Goal: Transaction & Acquisition: Purchase product/service

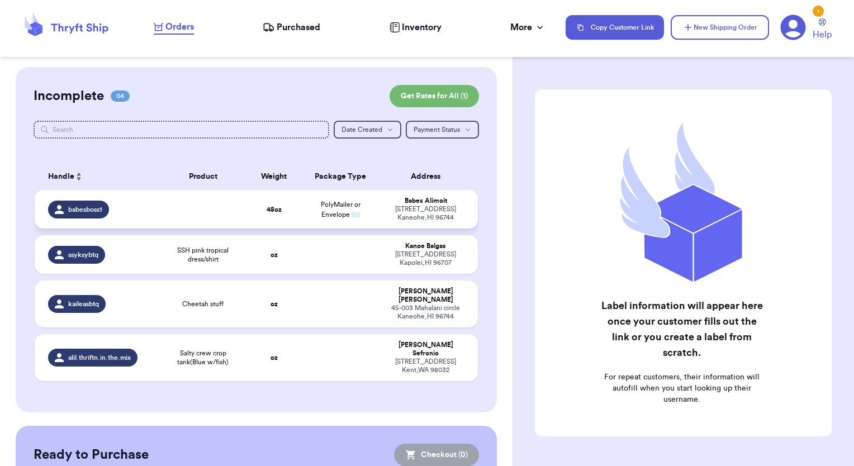
click at [89, 211] on span "babesboss1" at bounding box center [85, 209] width 34 height 9
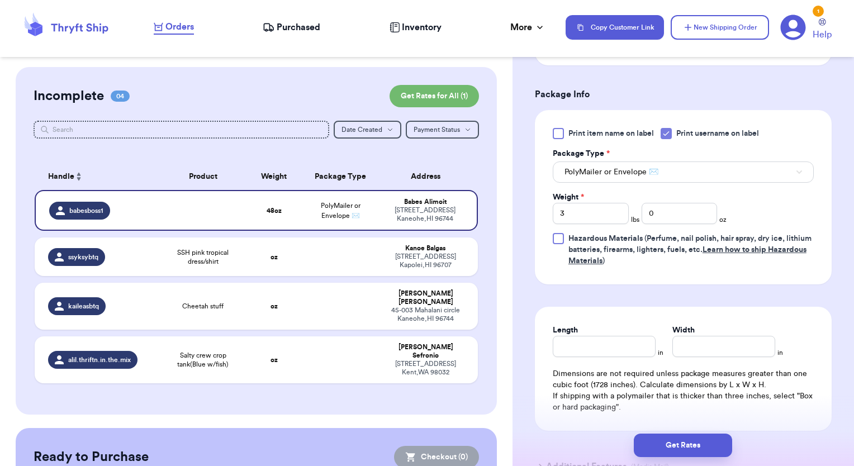
scroll to position [382, 0]
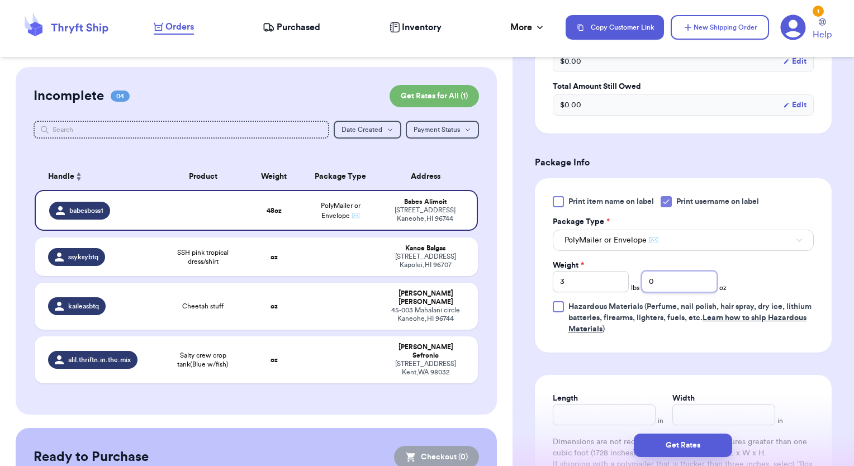
drag, startPoint x: 666, startPoint y: 278, endPoint x: 630, endPoint y: 273, distance: 36.7
click at [597, 283] on div "Weight * 3 lbs 0 oz" at bounding box center [640, 276] width 174 height 32
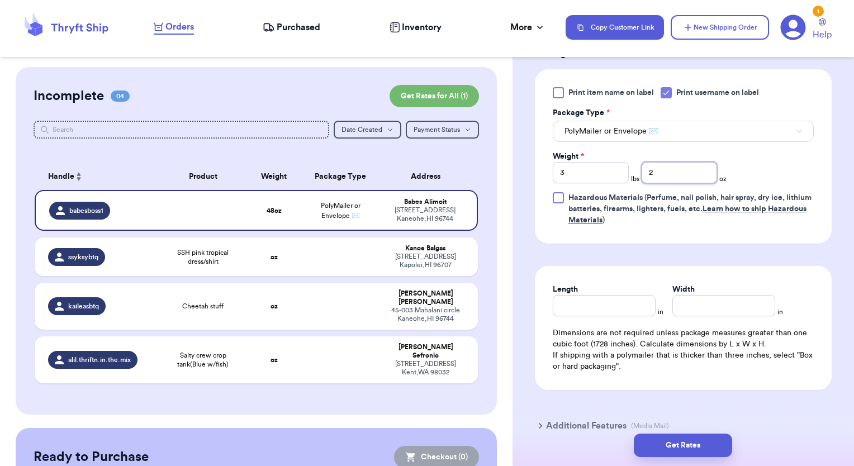
scroll to position [494, 0]
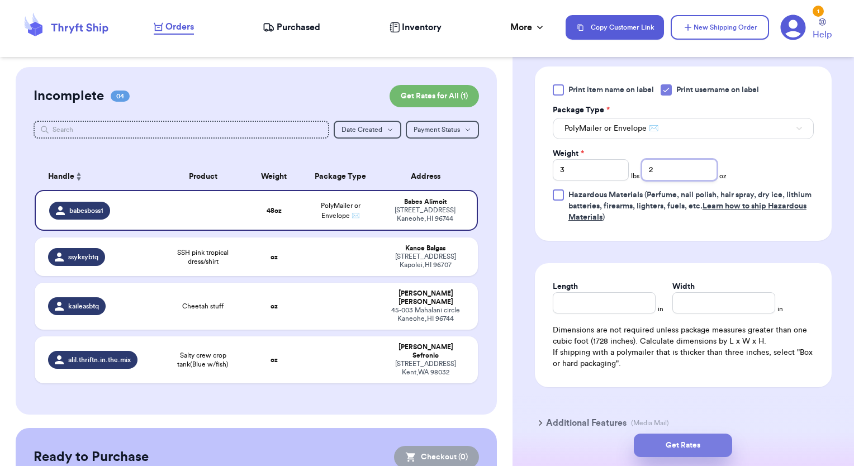
type input "2"
click at [701, 448] on button "Get Rates" at bounding box center [683, 445] width 98 height 23
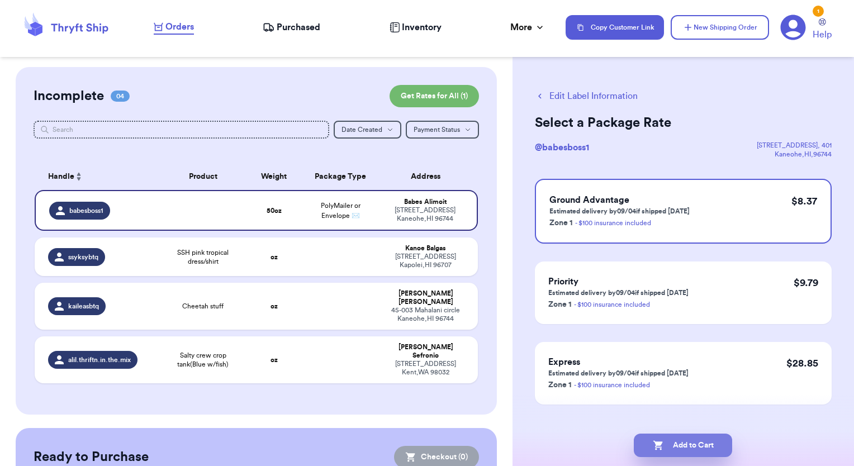
click at [682, 444] on button "Add to Cart" at bounding box center [683, 445] width 98 height 23
checkbox input "true"
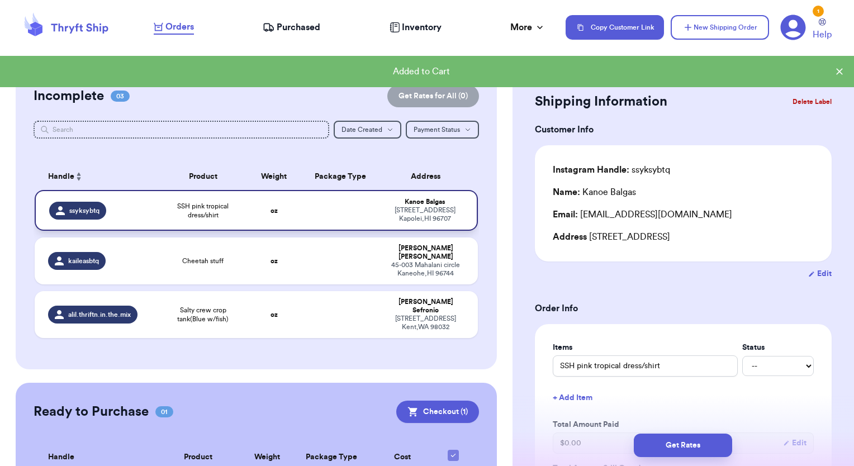
click at [74, 211] on span "ssyksybtq" at bounding box center [84, 210] width 30 height 9
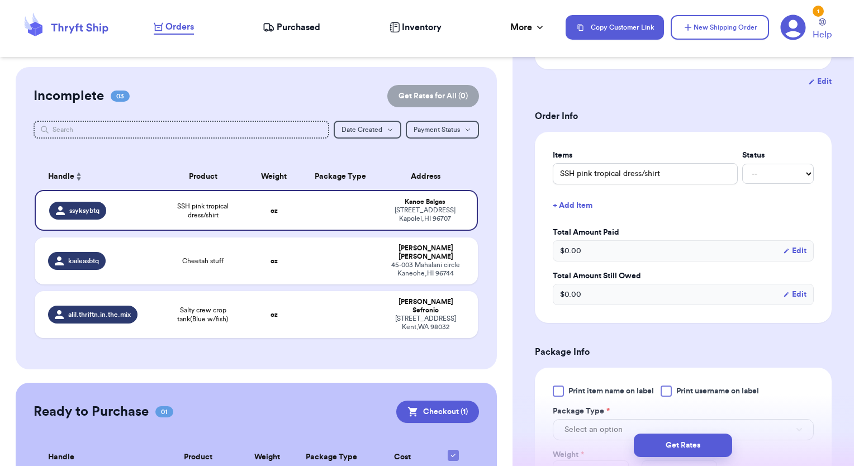
scroll to position [280, 0]
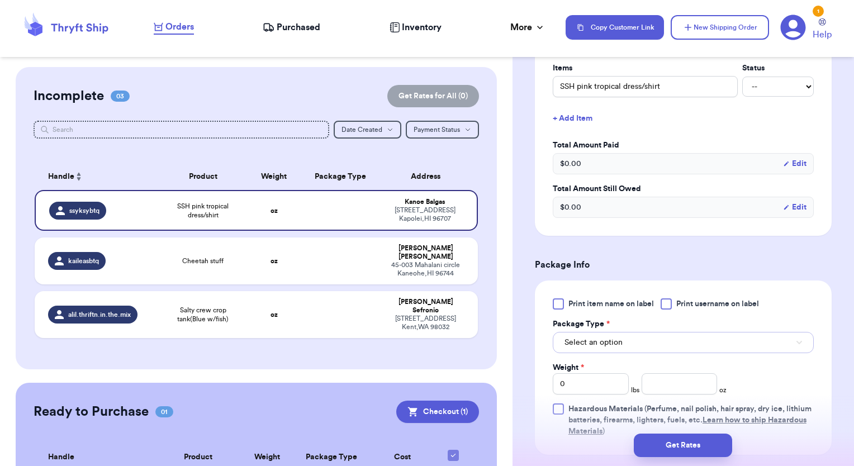
click at [618, 341] on span "Select an option" at bounding box center [594, 342] width 58 height 11
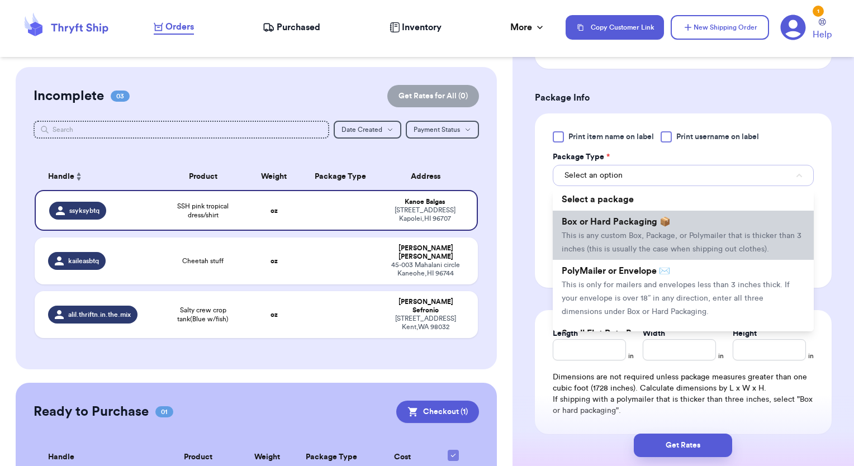
scroll to position [447, 0]
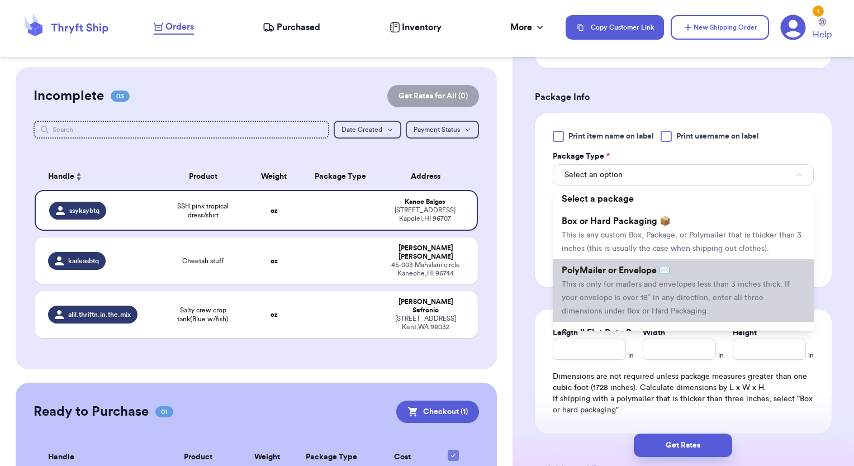
click at [644, 294] on span "This is only for mailers and envelopes less than 3 inches thick. If your envelo…" at bounding box center [676, 298] width 228 height 35
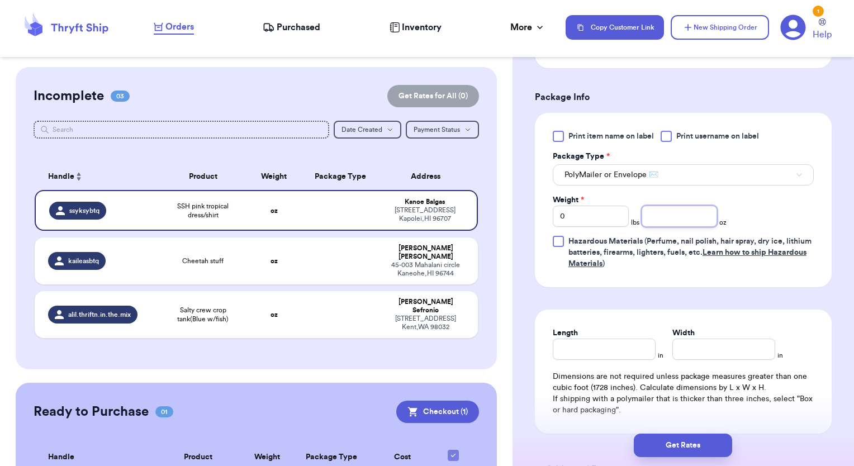
click at [675, 221] on input "number" at bounding box center [680, 216] width 76 height 21
type input "3"
click at [687, 446] on button "Get Rates" at bounding box center [683, 445] width 98 height 23
click at [670, 140] on div at bounding box center [666, 136] width 11 height 11
click at [0, 0] on input "Print username on label" at bounding box center [0, 0] width 0 height 0
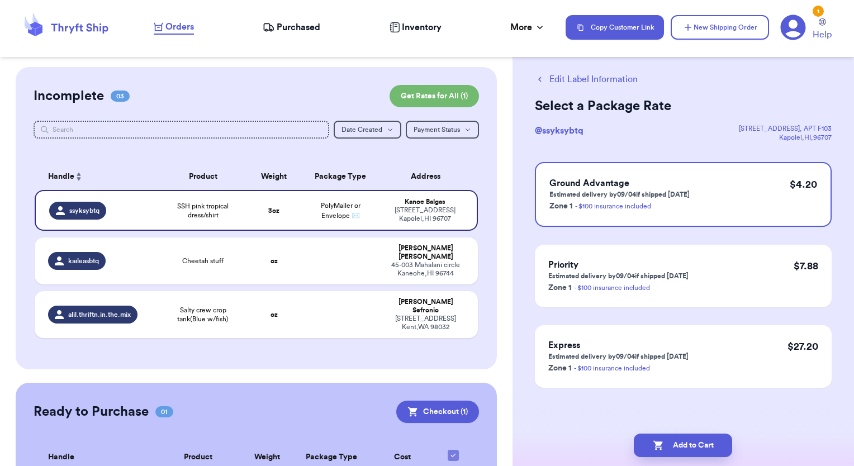
scroll to position [0, 0]
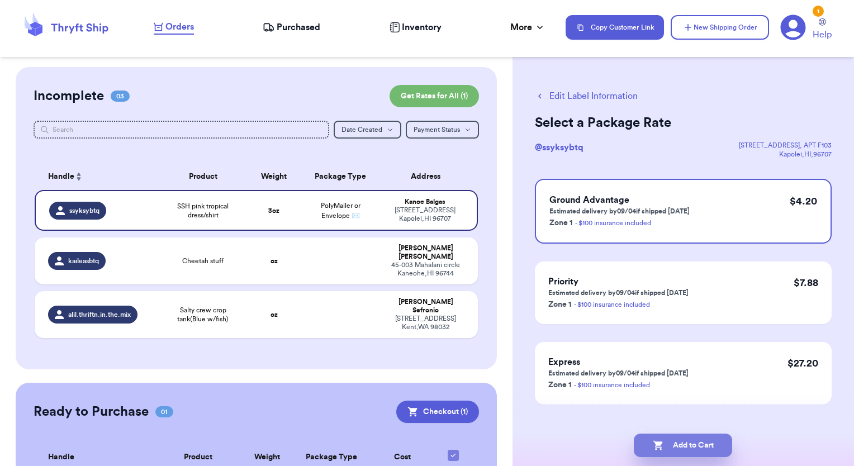
click at [696, 445] on button "Add to Cart" at bounding box center [683, 445] width 98 height 23
checkbox input "true"
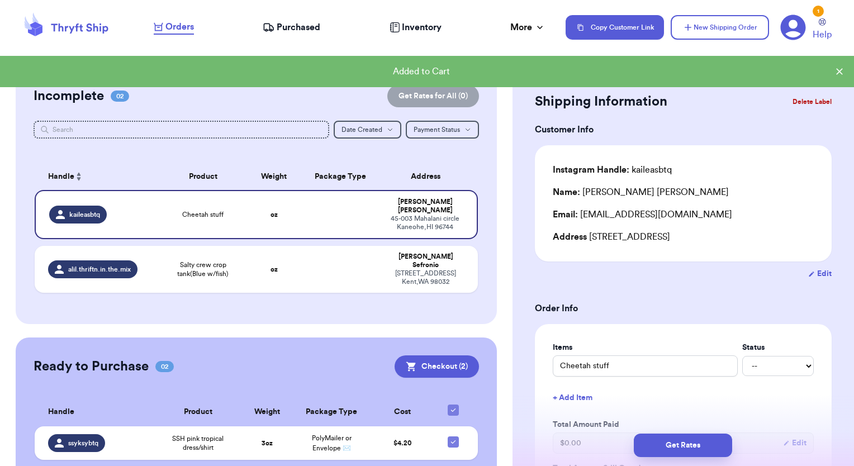
scroll to position [61, 0]
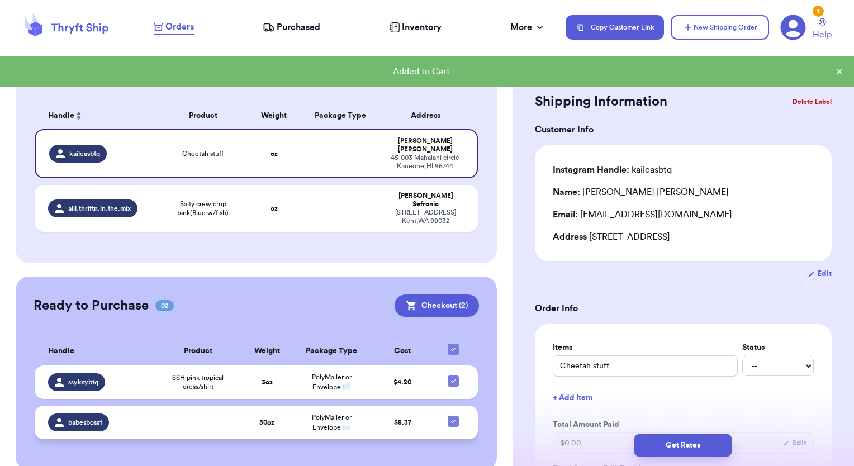
click at [63, 418] on icon at bounding box center [59, 422] width 9 height 9
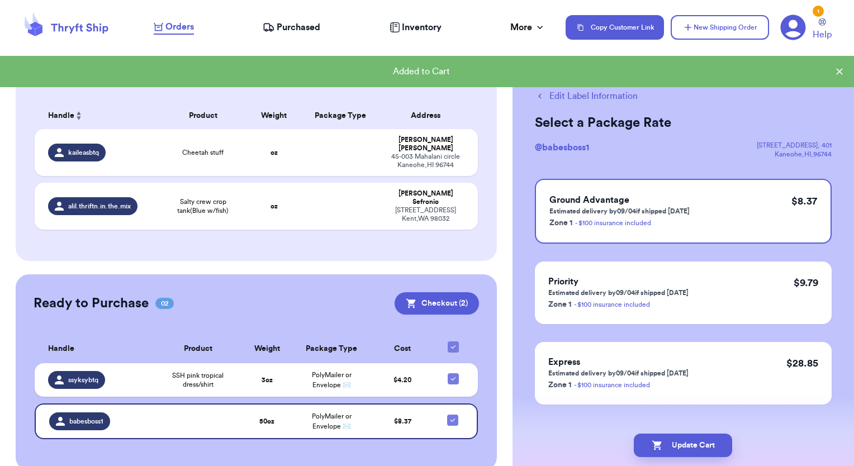
click at [579, 98] on button "Edit Label Information" at bounding box center [586, 95] width 103 height 13
checkbox input "false"
checkbox input "true"
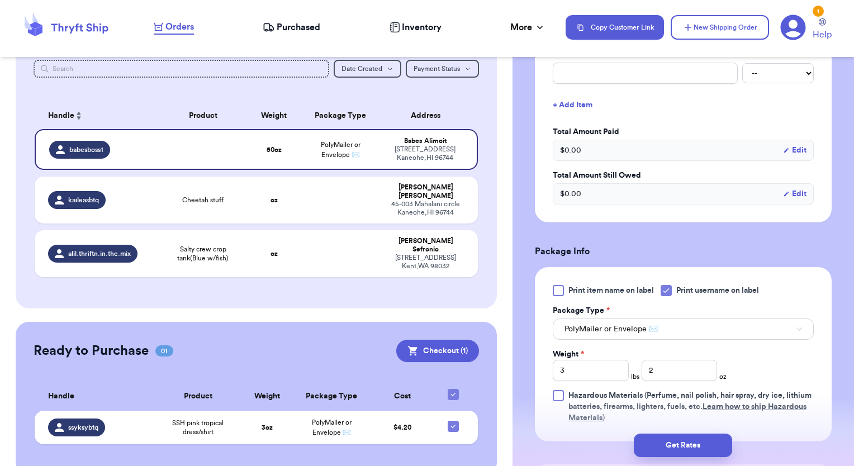
scroll to position [336, 0]
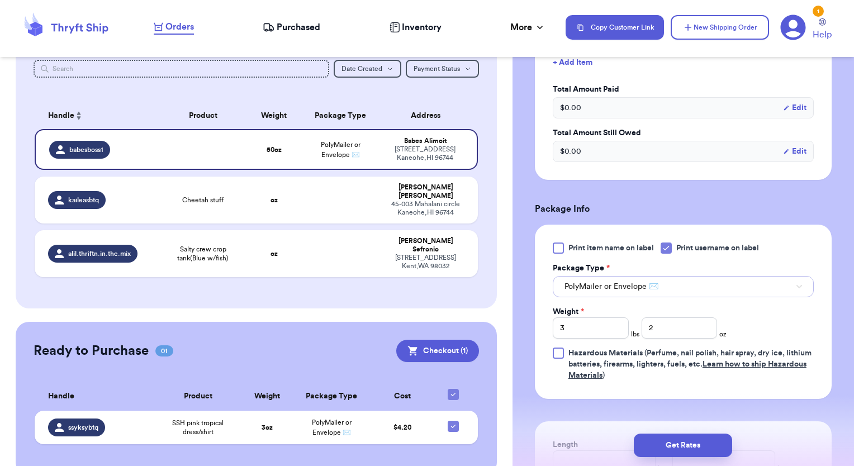
click at [642, 293] on button "PolyMailer or Envelope ✉️" at bounding box center [683, 286] width 261 height 21
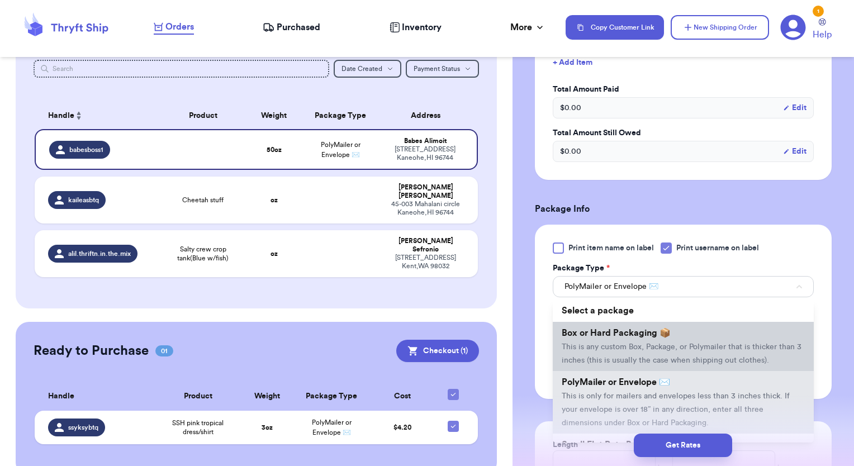
click at [604, 344] on span "This is any custom Box, Package, or Polymailer that is thicker than 3 inches (t…" at bounding box center [682, 353] width 240 height 21
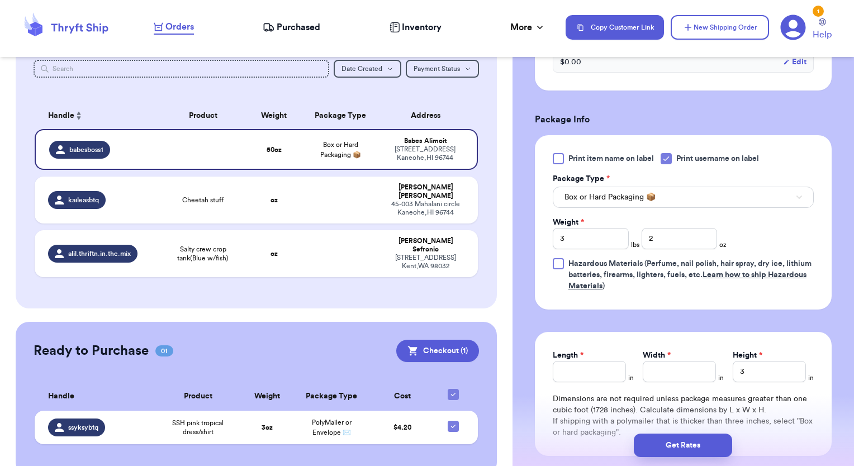
scroll to position [447, 0]
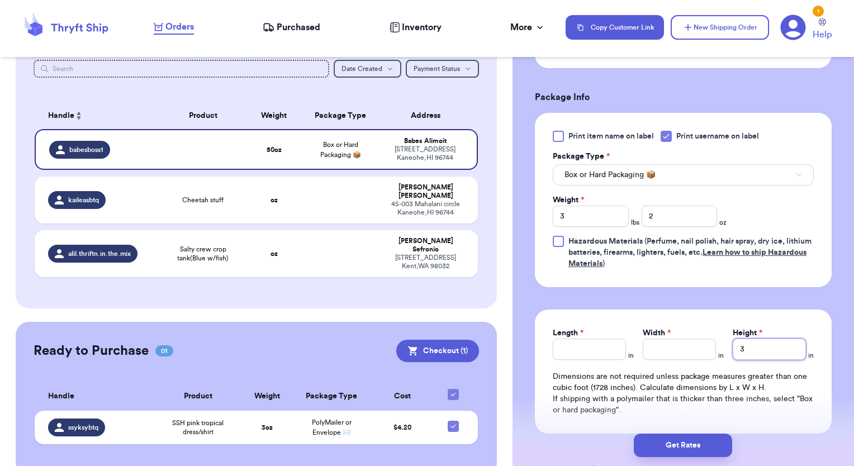
drag, startPoint x: 758, startPoint y: 345, endPoint x: 696, endPoint y: 333, distance: 63.8
click at [688, 351] on div "Length * in Width * in Height * 3 in" at bounding box center [683, 344] width 261 height 32
click at [700, 457] on button "Get Rates" at bounding box center [683, 445] width 98 height 23
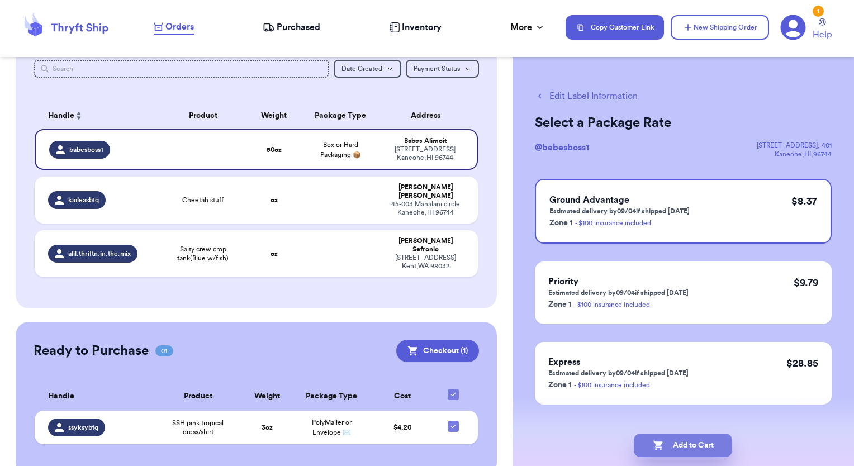
click at [658, 447] on icon "button" at bounding box center [659, 446] width 10 height 10
checkbox input "true"
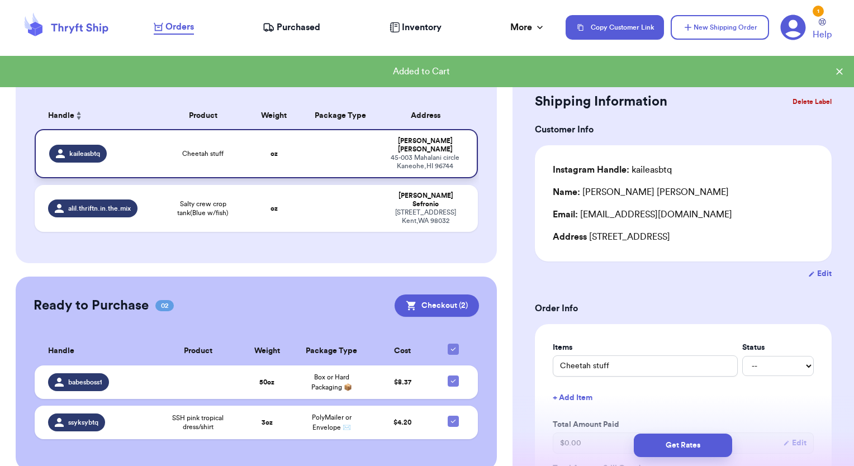
click at [76, 149] on span "kaileasbtq" at bounding box center [84, 153] width 31 height 9
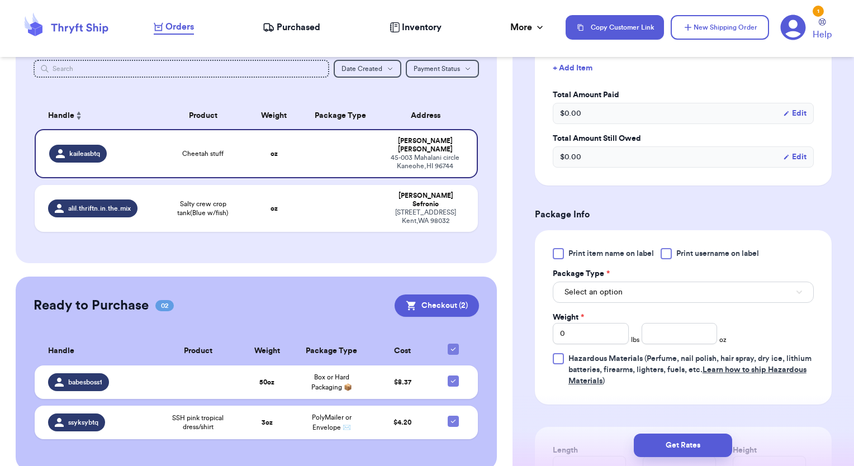
scroll to position [336, 0]
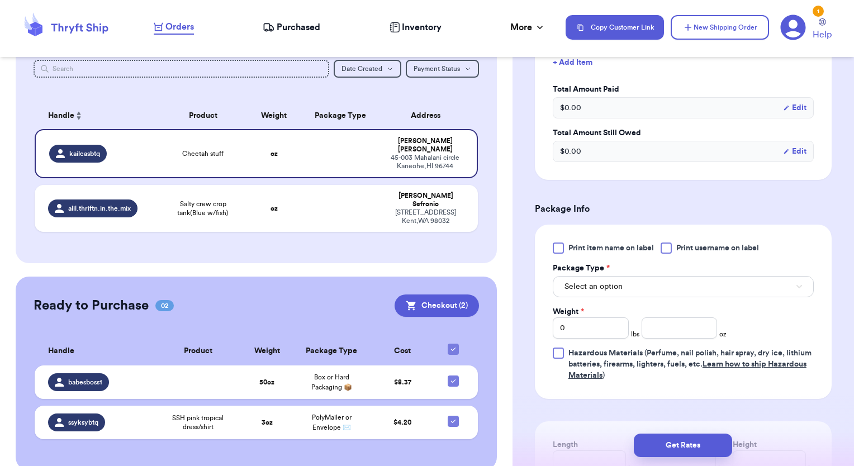
click at [667, 246] on div at bounding box center [666, 248] width 11 height 11
click at [0, 0] on input "Print username on label" at bounding box center [0, 0] width 0 height 0
click at [653, 292] on button "Select an option" at bounding box center [683, 286] width 261 height 21
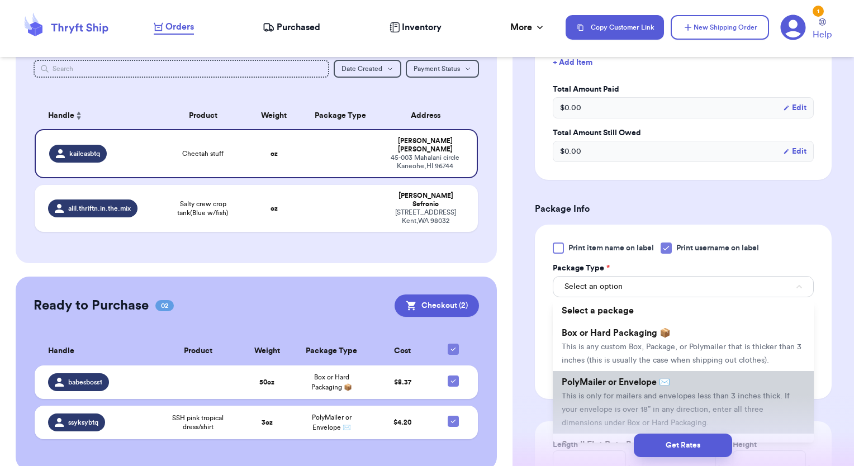
click at [617, 387] on span "PolyMailer or Envelope ✉️" at bounding box center [616, 382] width 108 height 9
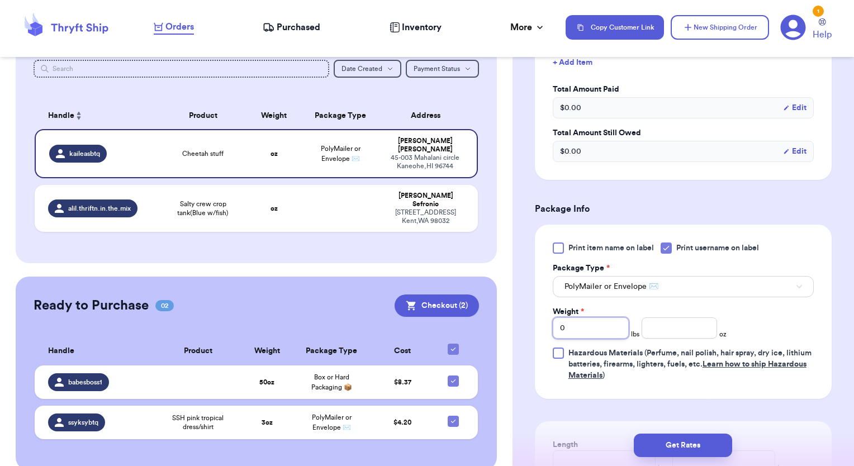
drag, startPoint x: 570, startPoint y: 324, endPoint x: 541, endPoint y: 326, distance: 29.2
click at [541, 326] on div "Print item name on label Print username on label Package Type * PolyMailer or E…" at bounding box center [683, 312] width 297 height 174
type input "1"
click at [686, 334] on input "number" at bounding box center [680, 328] width 76 height 21
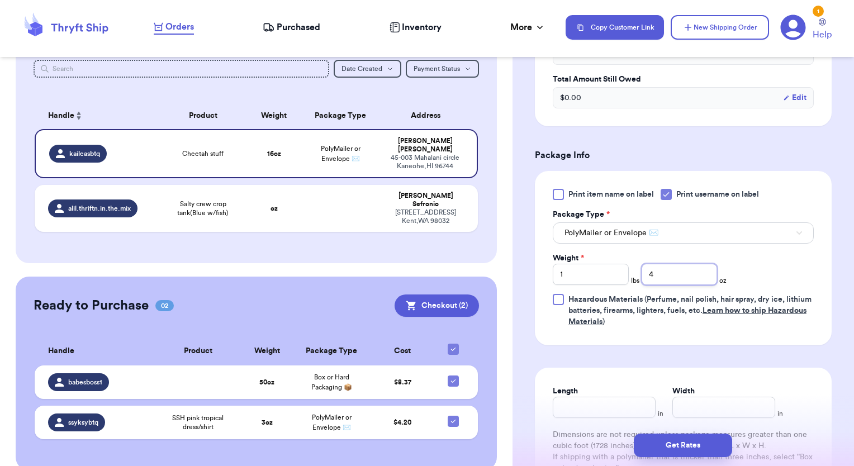
scroll to position [447, 0]
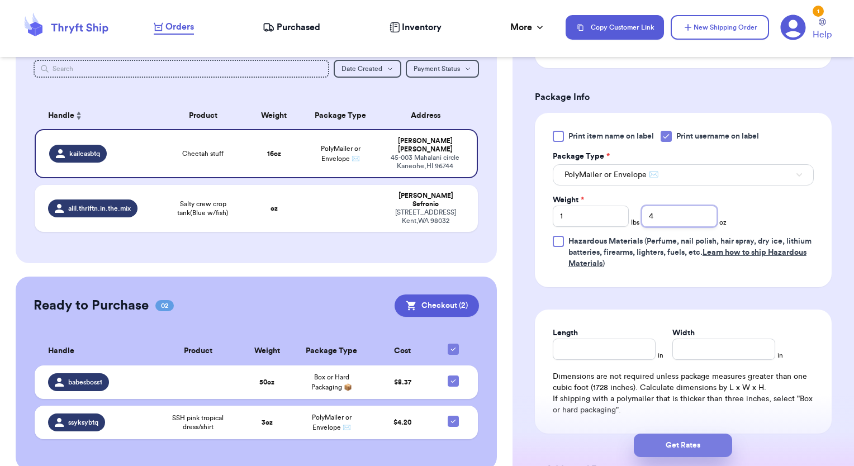
type input "4"
click at [691, 442] on button "Get Rates" at bounding box center [683, 445] width 98 height 23
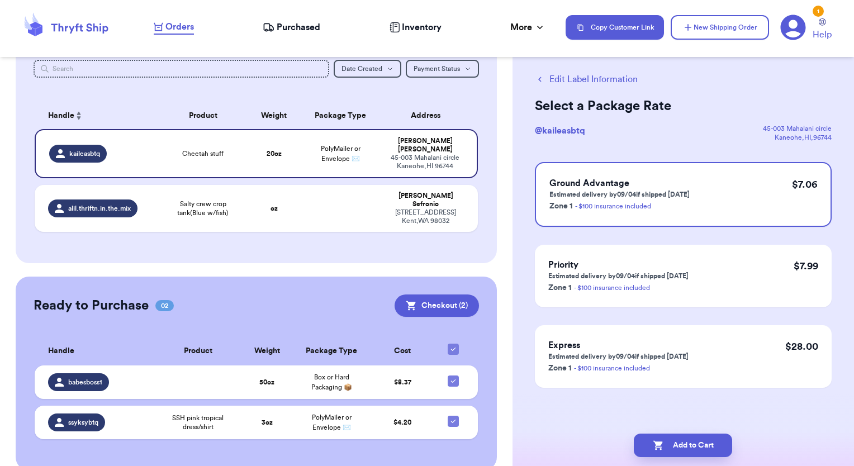
scroll to position [0, 0]
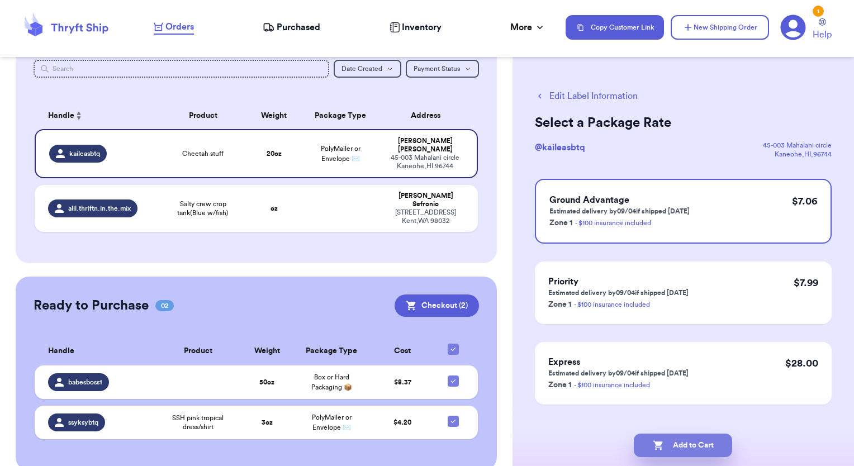
click at [682, 444] on button "Add to Cart" at bounding box center [683, 445] width 98 height 23
checkbox input "true"
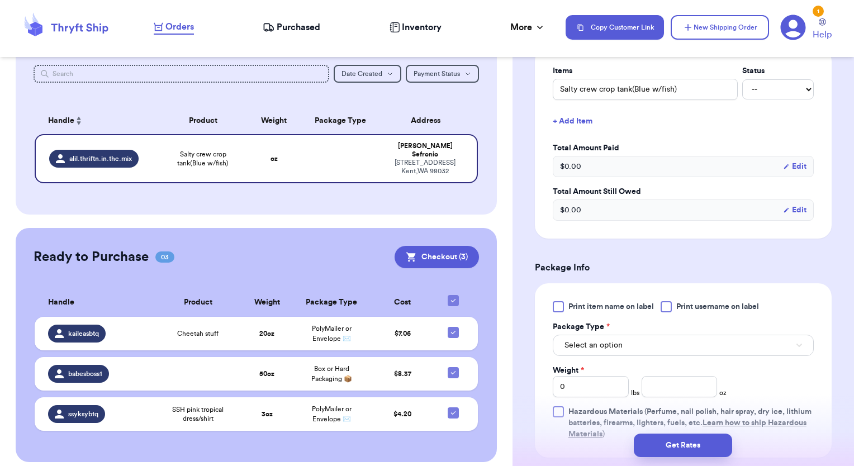
scroll to position [280, 0]
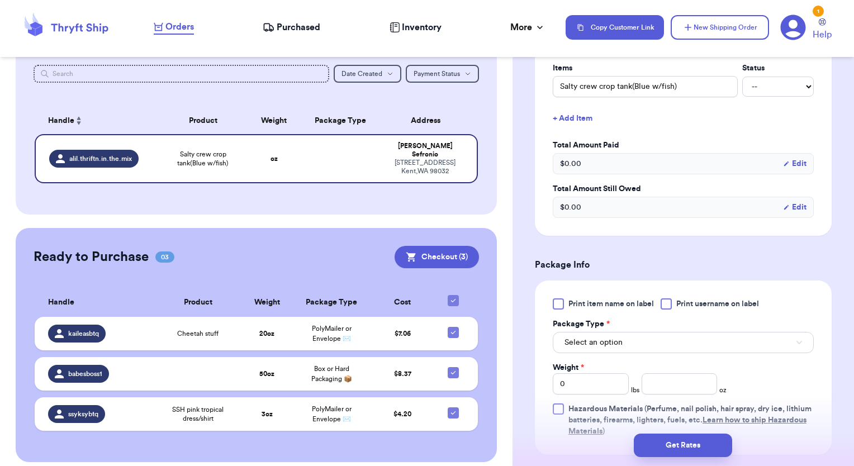
click at [667, 303] on div at bounding box center [666, 304] width 11 height 11
click at [0, 0] on input "Print username on label" at bounding box center [0, 0] width 0 height 0
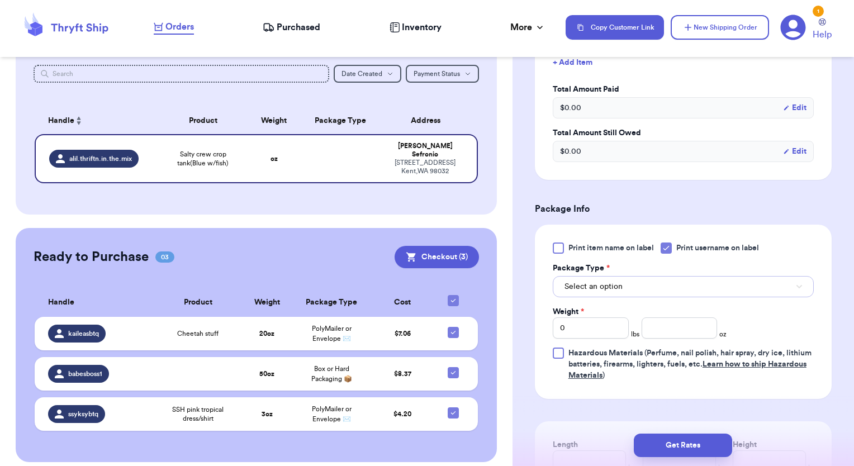
click at [613, 286] on span "Select an option" at bounding box center [594, 286] width 58 height 11
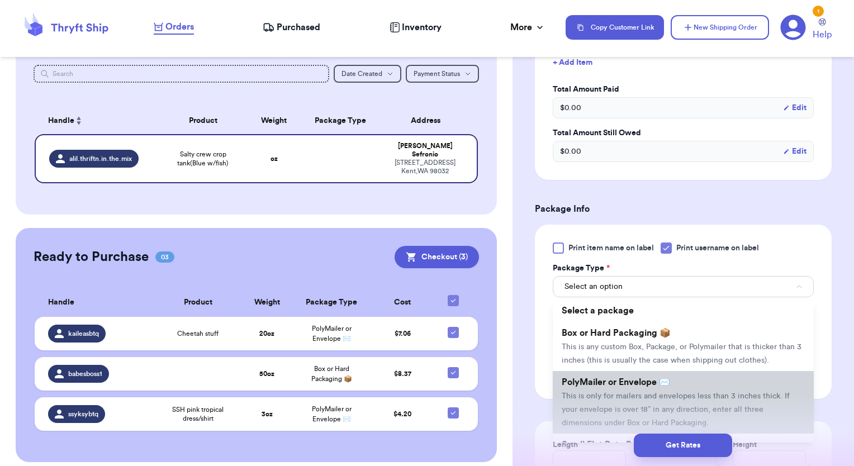
click at [617, 387] on span "PolyMailer or Envelope ✉️" at bounding box center [616, 382] width 108 height 9
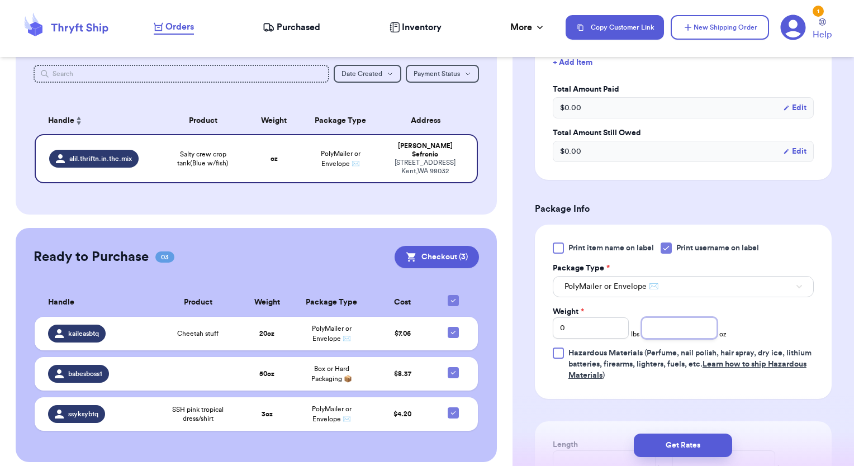
click at [672, 328] on input "number" at bounding box center [680, 328] width 76 height 21
type input "4"
click at [694, 444] on button "Get Rates" at bounding box center [683, 445] width 98 height 23
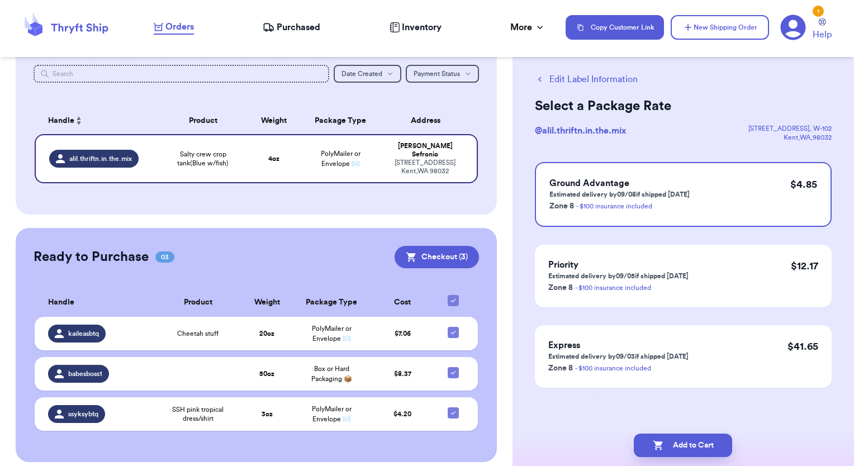
scroll to position [0, 0]
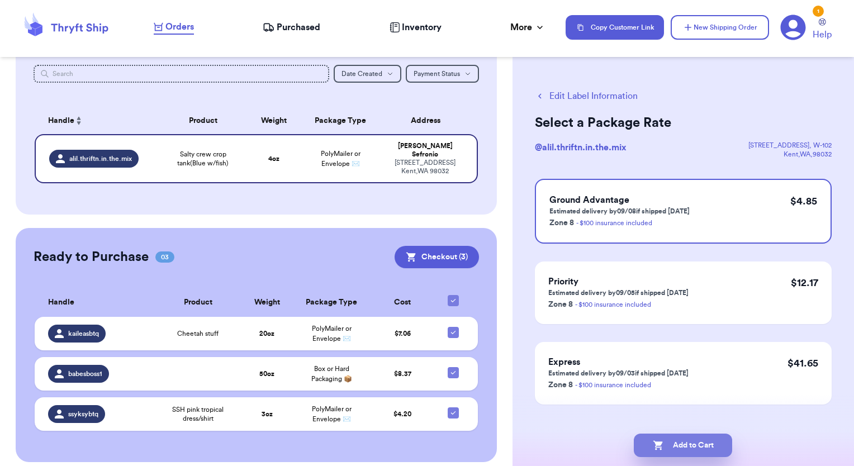
click at [705, 447] on button "Add to Cart" at bounding box center [683, 445] width 98 height 23
checkbox input "true"
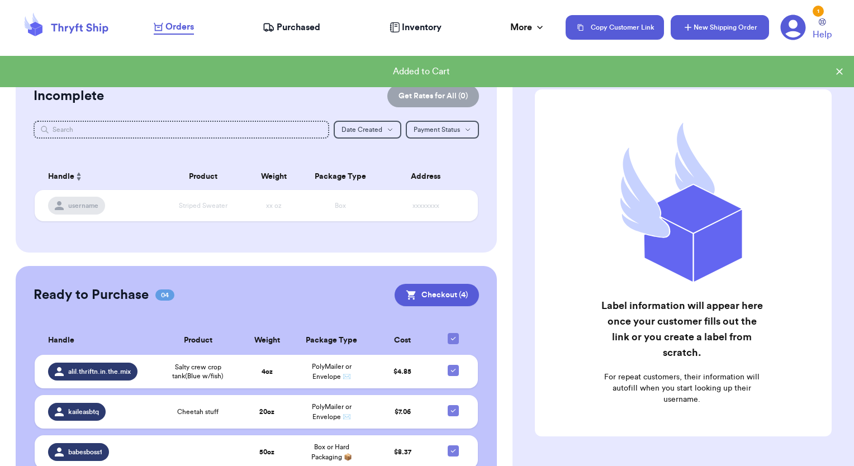
click at [702, 30] on button "New Shipping Order" at bounding box center [720, 27] width 98 height 25
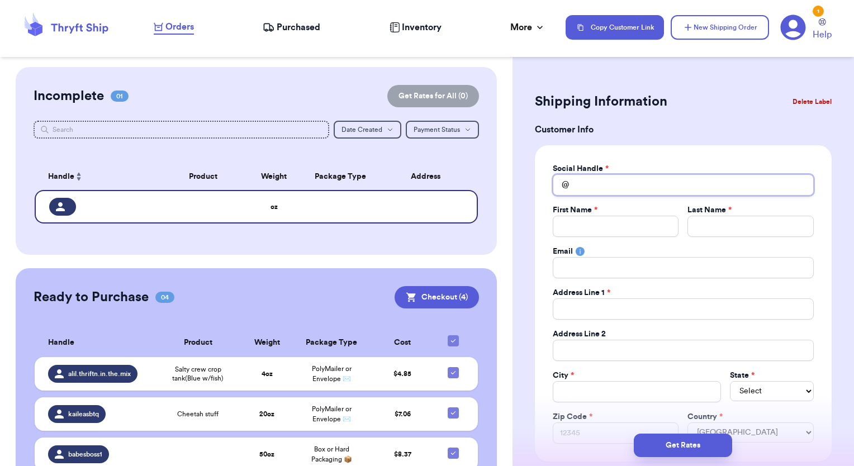
click at [602, 188] on input "Total Amount Paid" at bounding box center [683, 184] width 261 height 21
type input "j"
type input "ju"
type input "jus"
type input "just"
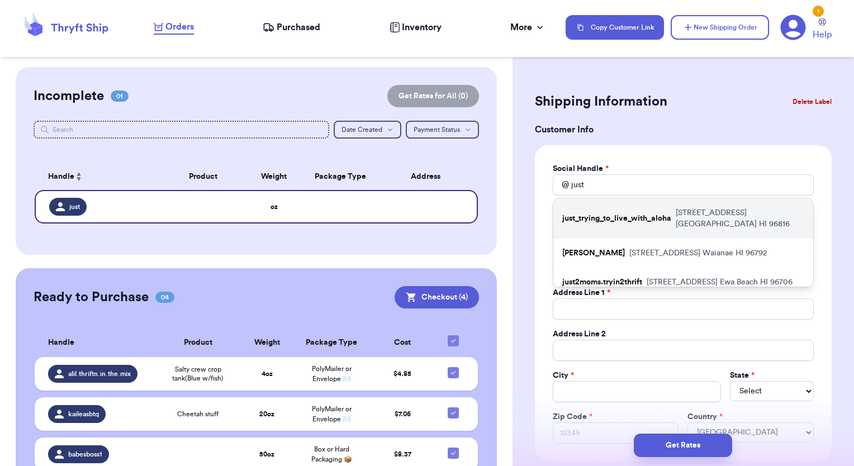
click at [598, 220] on p "just_trying_to_live_with_aloha" at bounding box center [617, 218] width 109 height 11
type input "just_trying_to_live_with_aloha"
type input "Tiare"
type input "[PERSON_NAME]"
type input "[EMAIL_ADDRESS][DOMAIN_NAME]"
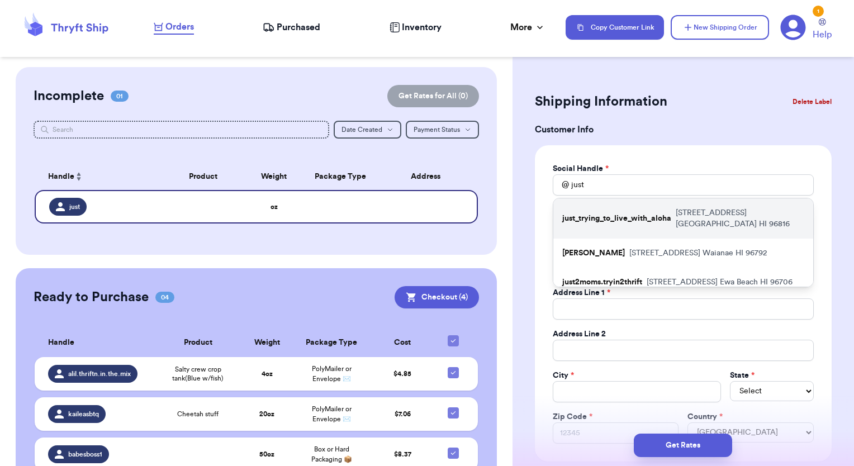
type input "[STREET_ADDRESS]"
type input "2"
type input "[GEOGRAPHIC_DATA]"
select select "HI"
type input "96816"
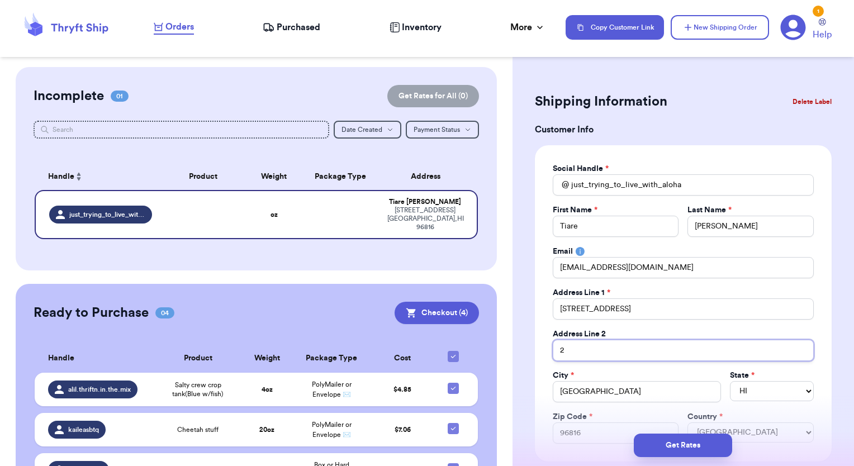
click at [561, 349] on input "2" at bounding box center [683, 350] width 261 height 21
type input "a2"
type input "ap2"
type input "apt2"
type input "apt 2"
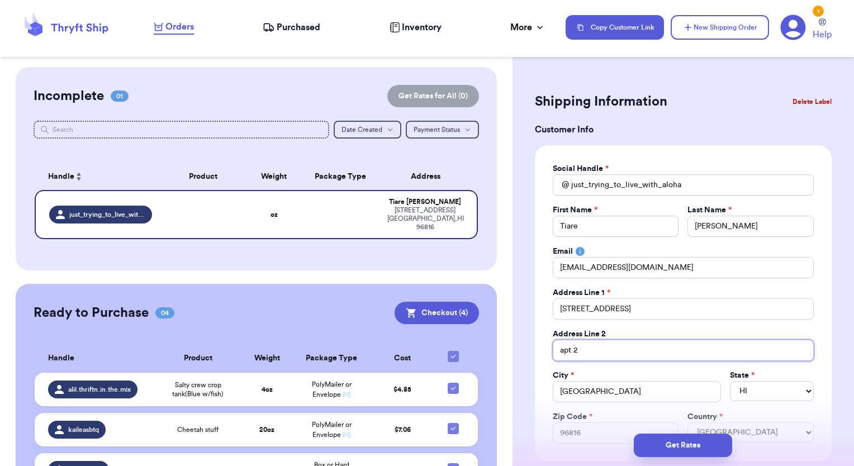
type input "apt 2"
click at [816, 303] on div "Social Handle * @ just_trying_to_live_with_aloha First Name * Tiare Last Name *…" at bounding box center [683, 303] width 297 height 316
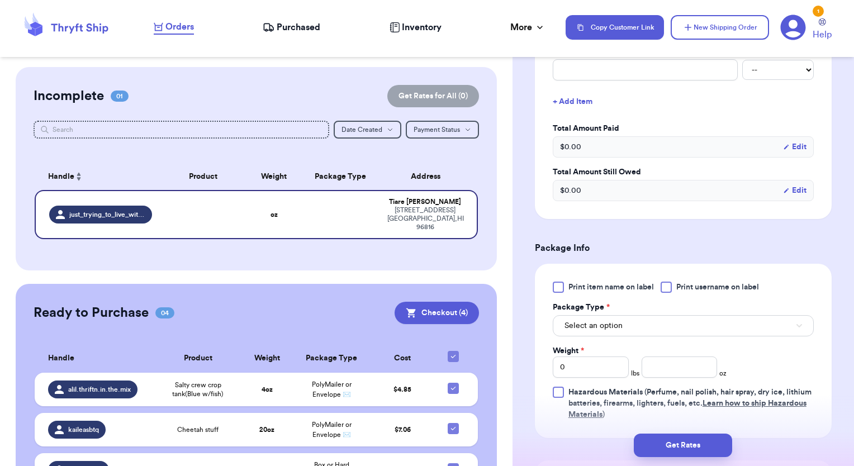
scroll to position [559, 0]
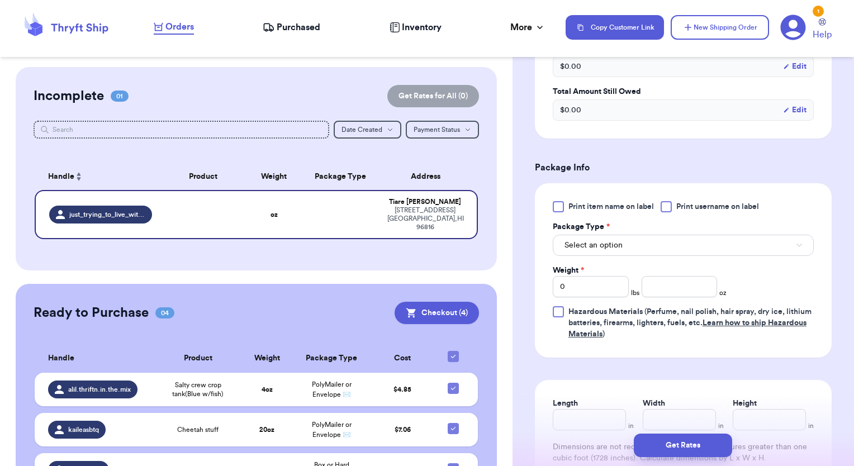
click at [670, 207] on div at bounding box center [666, 206] width 11 height 11
click at [0, 0] on input "Print username on label" at bounding box center [0, 0] width 0 height 0
click at [646, 235] on button "Select an option" at bounding box center [683, 245] width 261 height 21
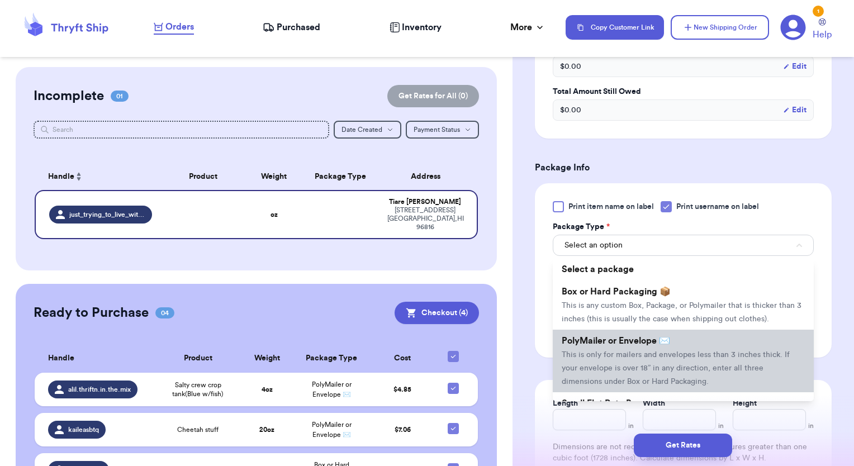
click at [601, 366] on span "This is only for mailers and envelopes less than 3 inches thick. If your envelo…" at bounding box center [676, 368] width 228 height 35
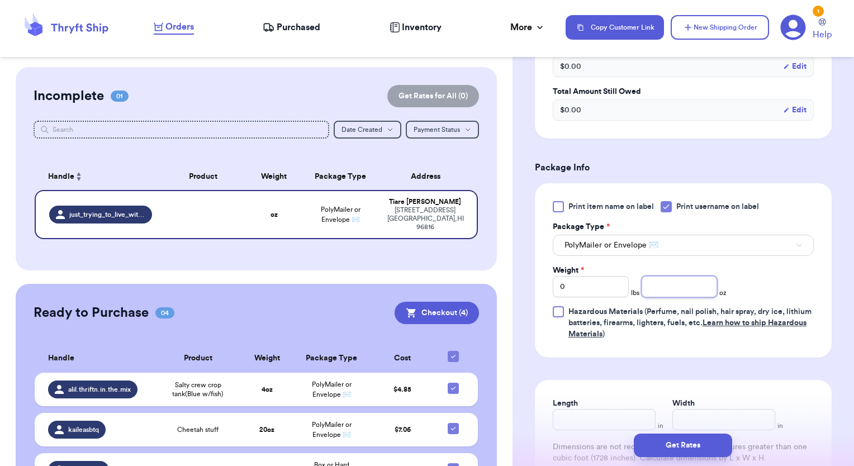
click at [664, 283] on input "number" at bounding box center [680, 286] width 76 height 21
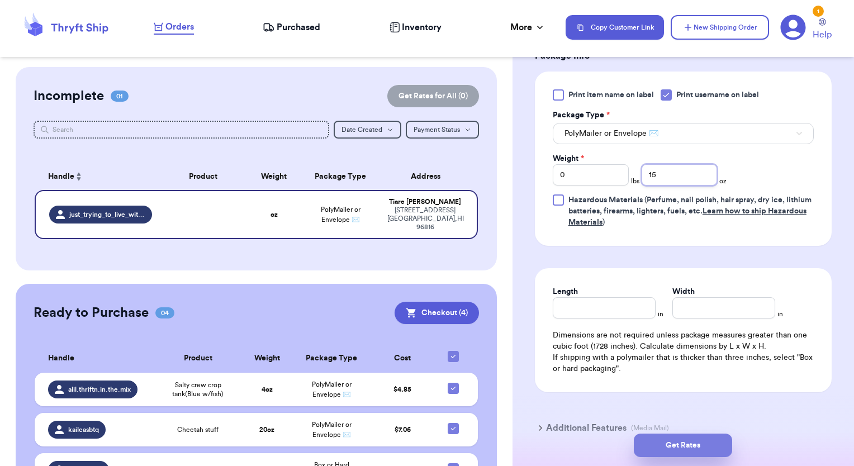
type input "15"
click at [689, 446] on button "Get Rates" at bounding box center [683, 445] width 98 height 23
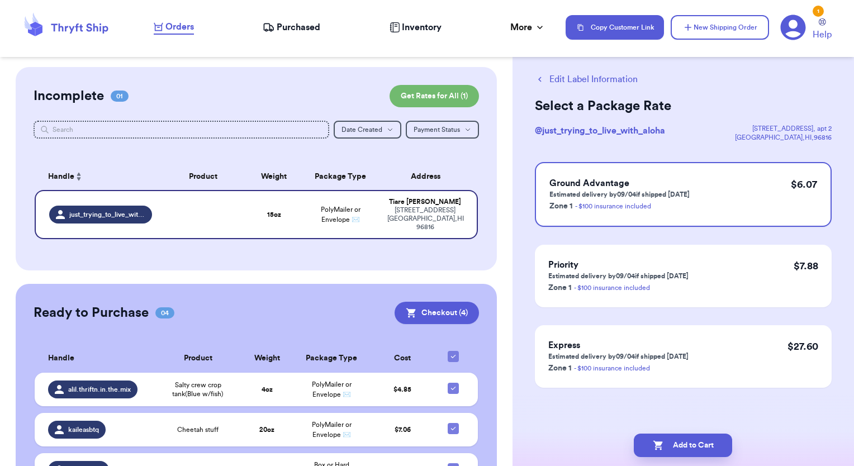
scroll to position [0, 0]
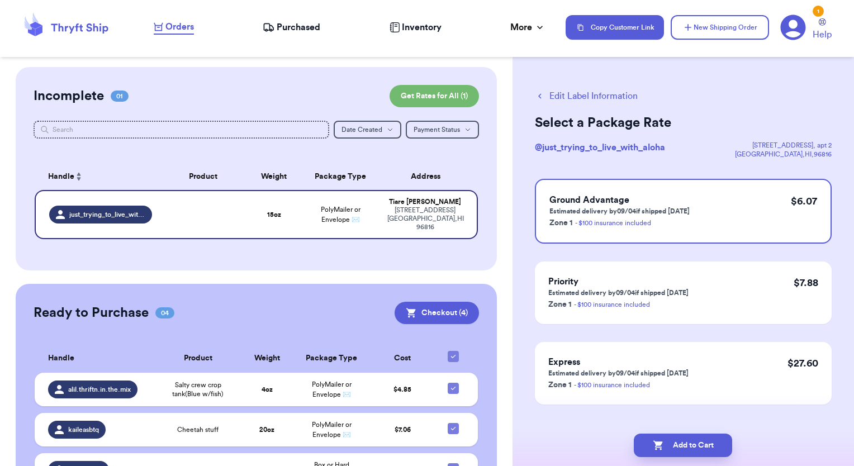
click at [579, 96] on button "Edit Label Information" at bounding box center [586, 95] width 103 height 13
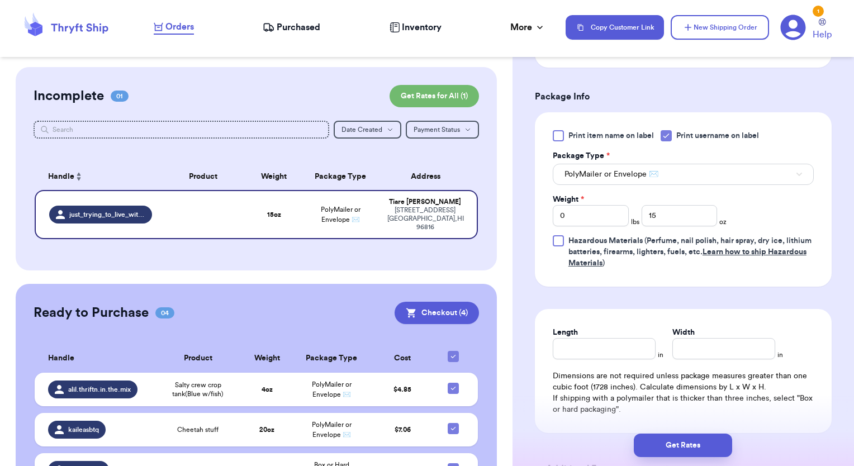
scroll to position [550, 0]
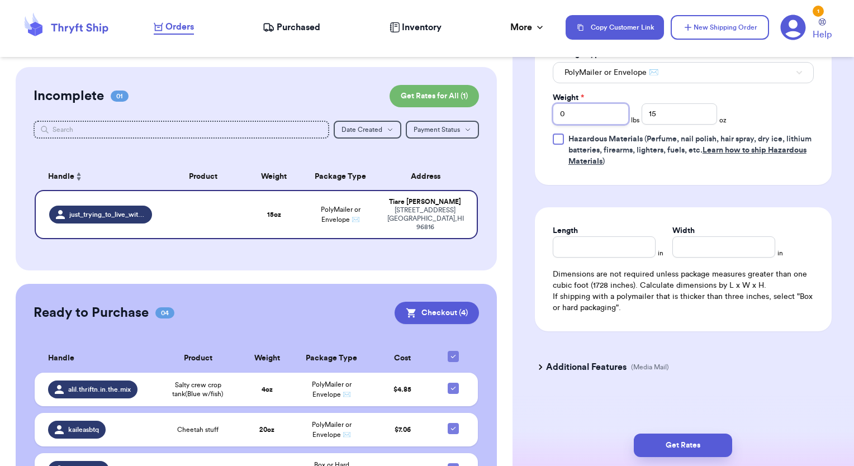
click at [601, 115] on input "0" at bounding box center [591, 113] width 76 height 21
type input "1"
drag, startPoint x: 673, startPoint y: 107, endPoint x: 583, endPoint y: 124, distance: 91.6
click at [583, 124] on div "Print item name on label Print username on label Package Type * PolyMailer or E…" at bounding box center [683, 98] width 261 height 139
click at [704, 450] on button "Get Rates" at bounding box center [683, 445] width 98 height 23
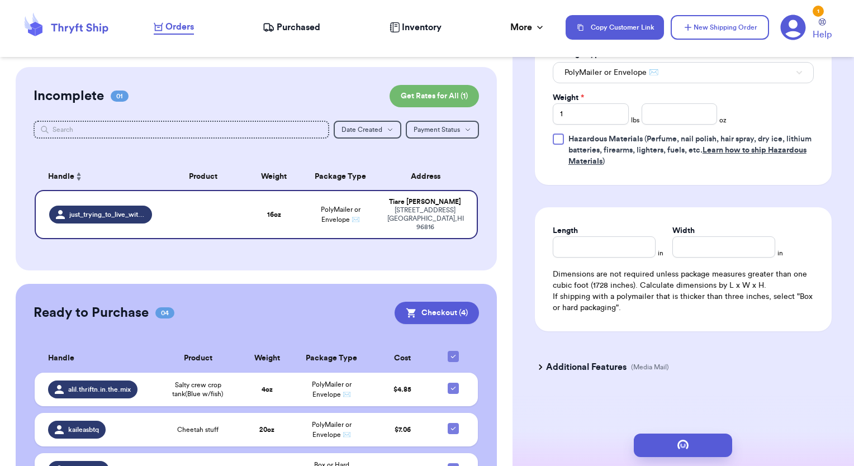
scroll to position [0, 0]
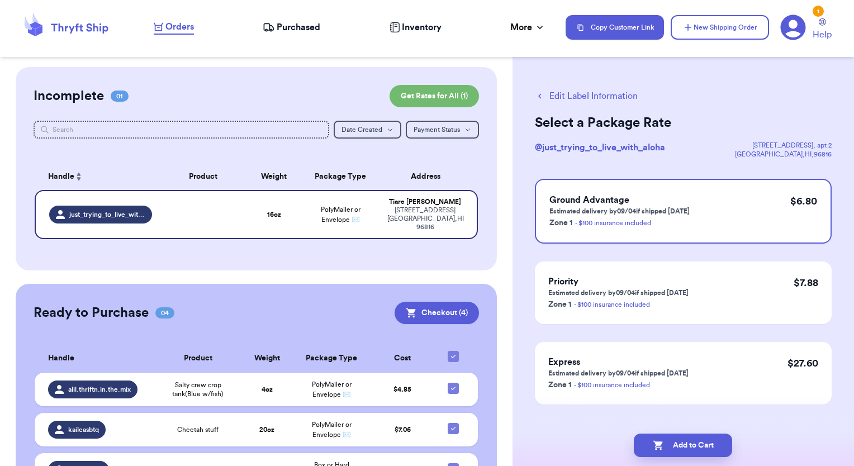
click at [563, 96] on button "Edit Label Information" at bounding box center [586, 95] width 103 height 13
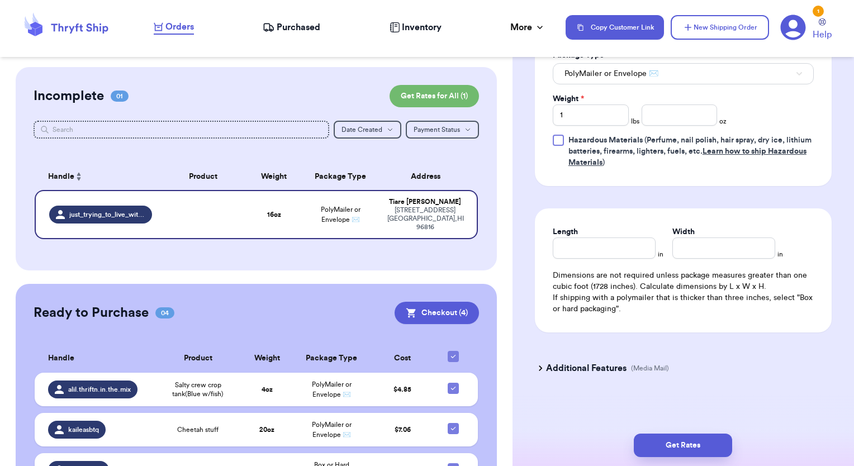
scroll to position [550, 0]
click at [662, 112] on input "number" at bounding box center [680, 113] width 76 height 21
type input "15"
drag, startPoint x: 582, startPoint y: 112, endPoint x: 461, endPoint y: 101, distance: 121.2
click at [462, 106] on div "Customer Link New Order Incomplete 01 Get Rates for All ( 1 ) Get Rates for All…" at bounding box center [427, 233] width 854 height 466
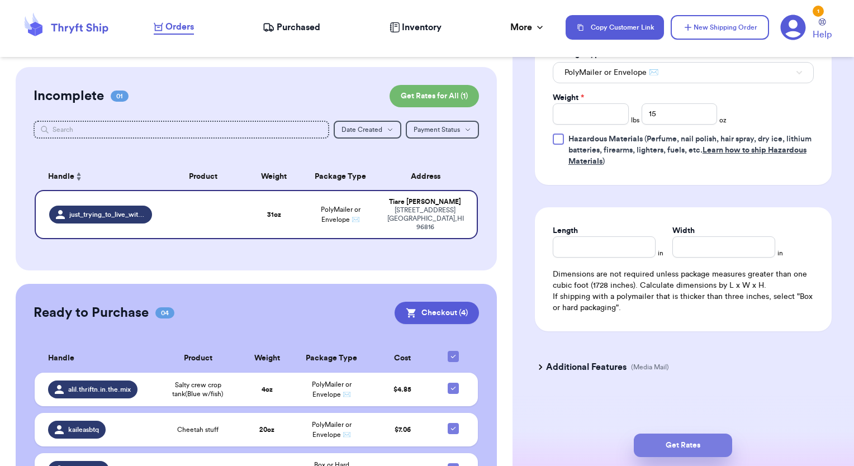
click at [691, 446] on button "Get Rates" at bounding box center [683, 445] width 98 height 23
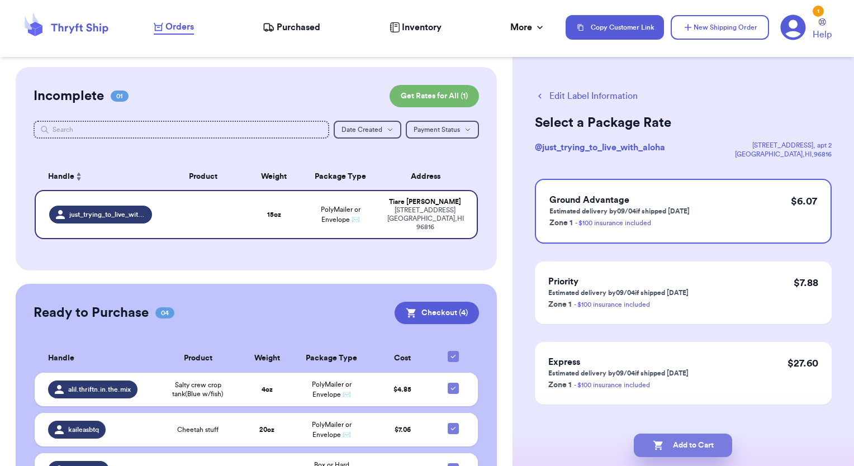
click at [697, 444] on button "Add to Cart" at bounding box center [683, 445] width 98 height 23
checkbox input "true"
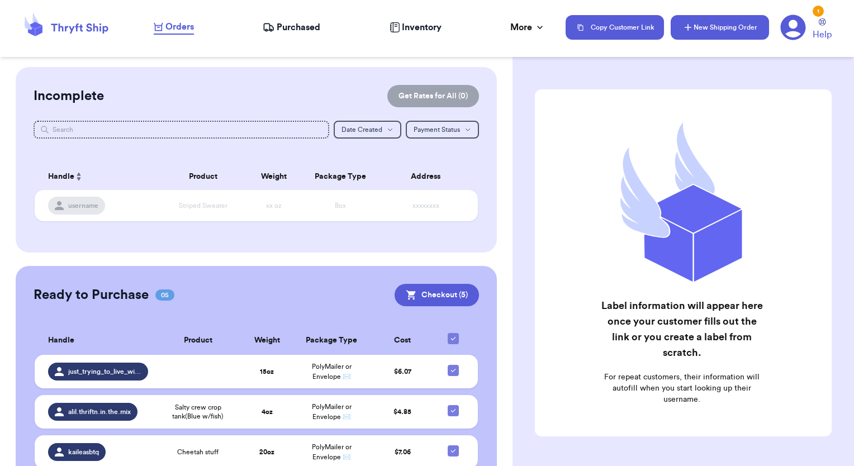
click at [738, 27] on button "New Shipping Order" at bounding box center [720, 27] width 98 height 25
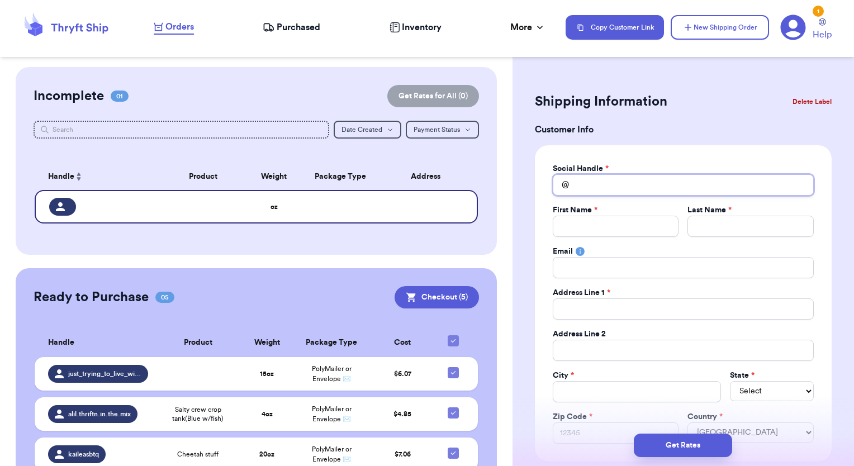
click at [622, 193] on input "Total Amount Paid" at bounding box center [683, 184] width 261 height 21
type input "m"
type input "ma"
type input "mal"
type input "mali"
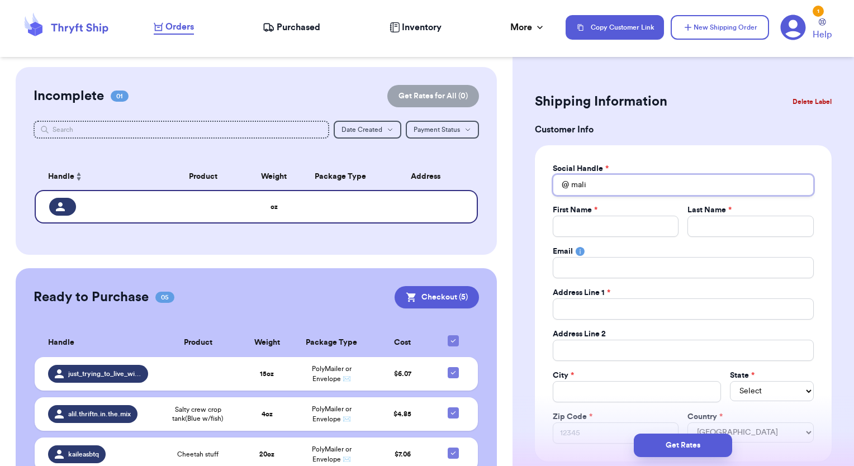
type input "malia"
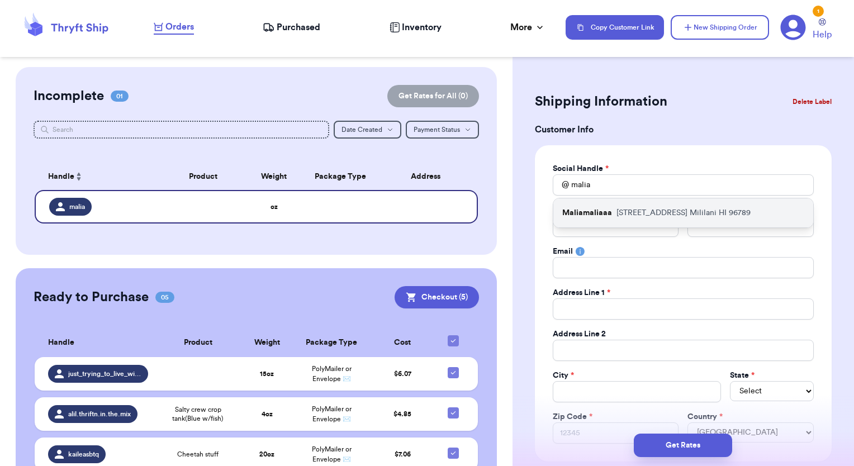
click at [614, 213] on div "Maliamaliaaa [STREET_ADDRESS]" at bounding box center [684, 213] width 260 height 29
type input "Maliamaliaaa"
type input "Malia"
type input "[PERSON_NAME]"
type input "[STREET_ADDRESS]"
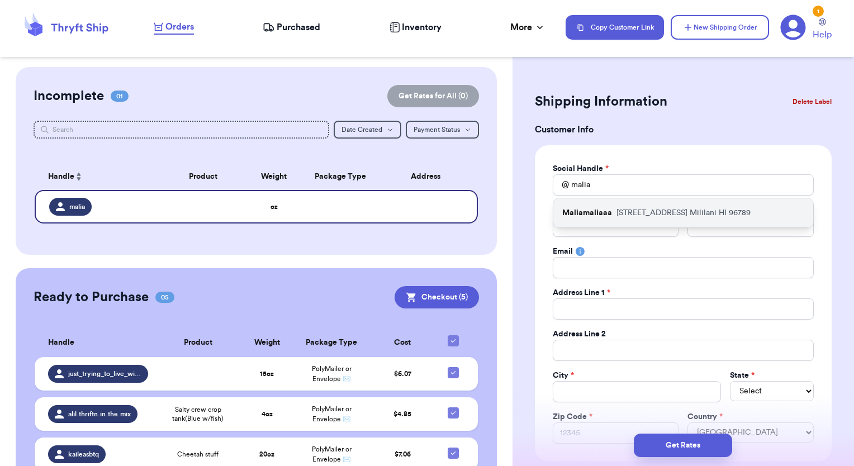
type input "F205"
type input "Mililani"
select select "HI"
type input "96789"
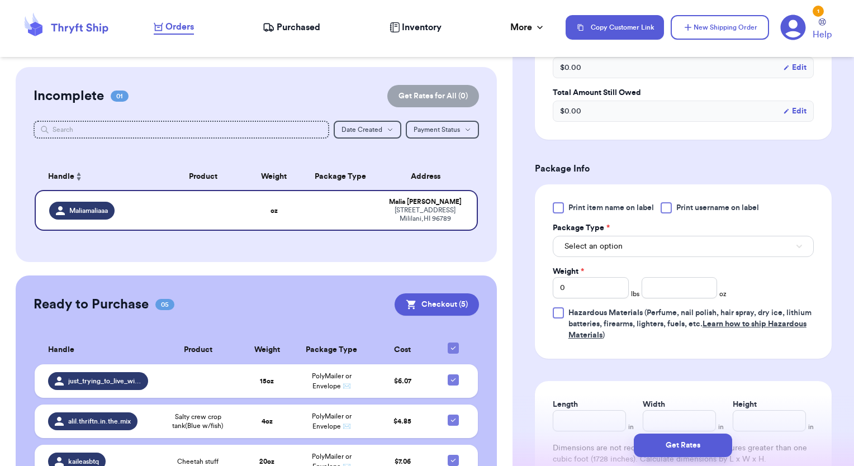
scroll to position [559, 0]
click at [667, 201] on div at bounding box center [666, 206] width 11 height 11
click at [0, 0] on input "Print username on label" at bounding box center [0, 0] width 0 height 0
click at [670, 242] on button "Select an option" at bounding box center [683, 245] width 261 height 21
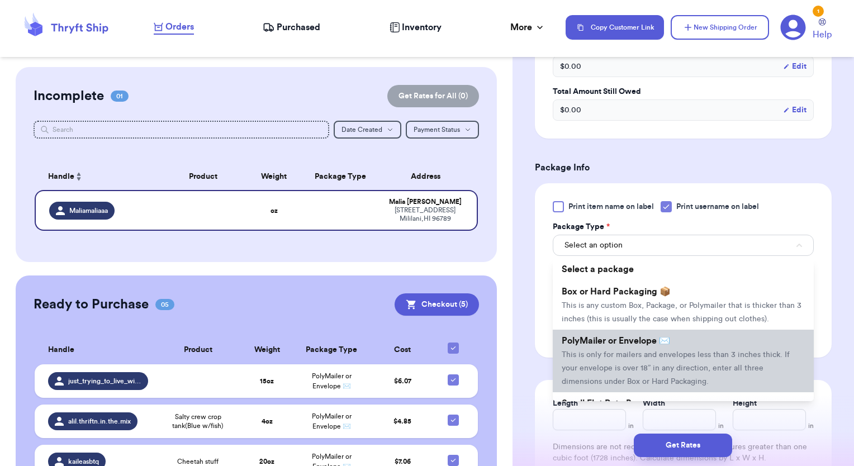
click at [611, 360] on li "PolyMailer or Envelope ✉️ This is only for mailers and envelopes less than 3 in…" at bounding box center [683, 361] width 261 height 63
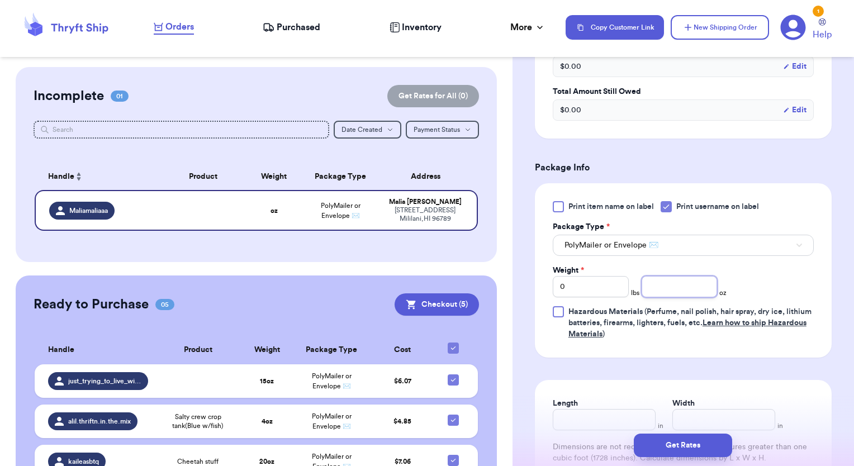
click at [674, 291] on input "number" at bounding box center [680, 286] width 76 height 21
type input "14"
drag, startPoint x: 666, startPoint y: 448, endPoint x: 678, endPoint y: 443, distance: 13.0
click at [667, 448] on button "Get Rates" at bounding box center [683, 445] width 98 height 23
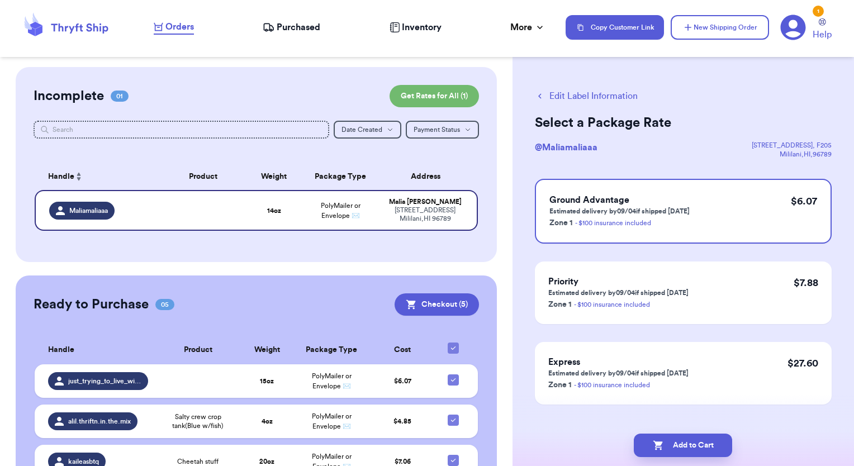
click at [686, 430] on div "Add to Cart" at bounding box center [684, 445] width 342 height 41
click at [683, 443] on button "Add to Cart" at bounding box center [683, 445] width 98 height 23
checkbox input "true"
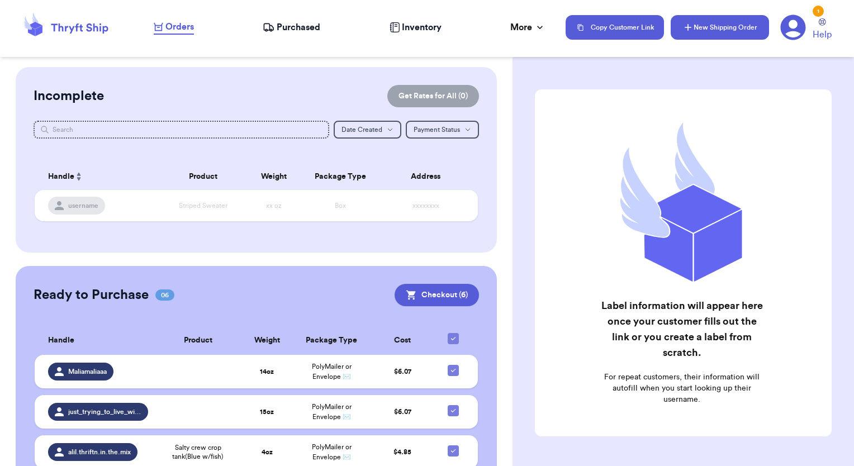
click at [683, 30] on icon "button" at bounding box center [688, 27] width 11 height 11
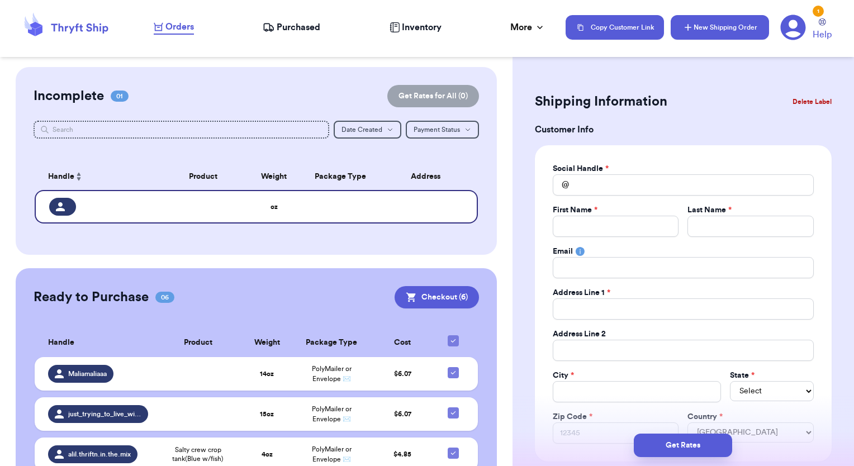
click at [735, 30] on button "New Shipping Order" at bounding box center [720, 27] width 98 height 25
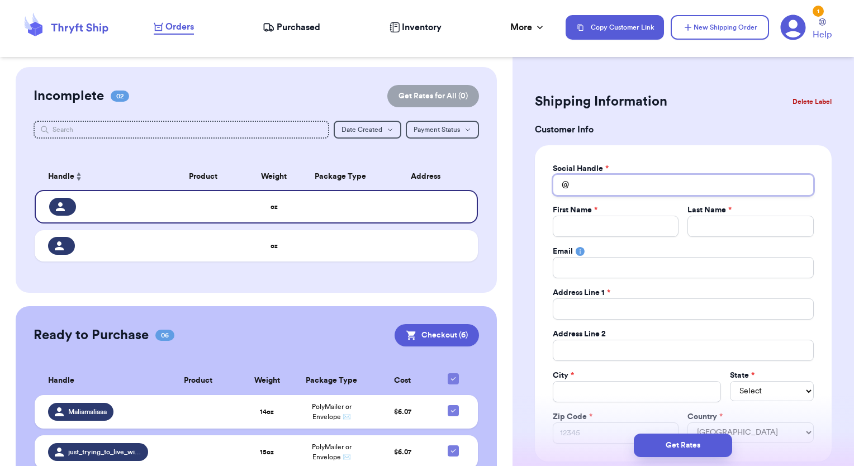
click at [584, 187] on input "Total Amount Paid" at bounding box center [683, 184] width 261 height 21
type input "m"
type input "ma"
type input "mar"
type input "mari"
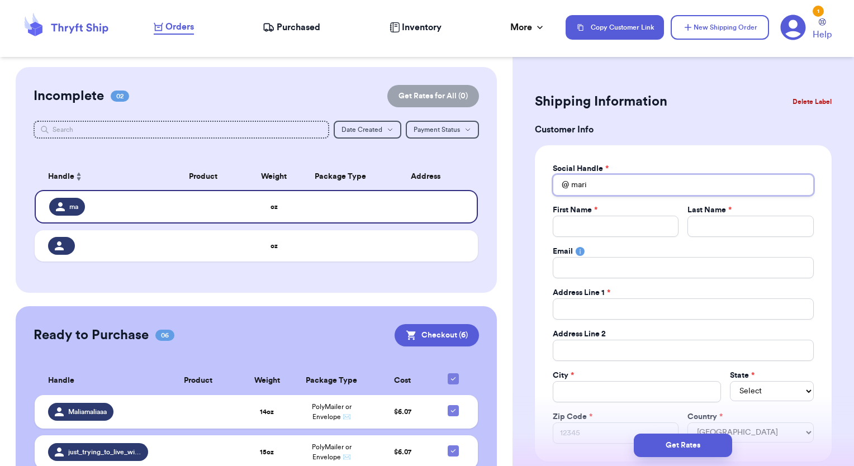
type input "[PERSON_NAME]"
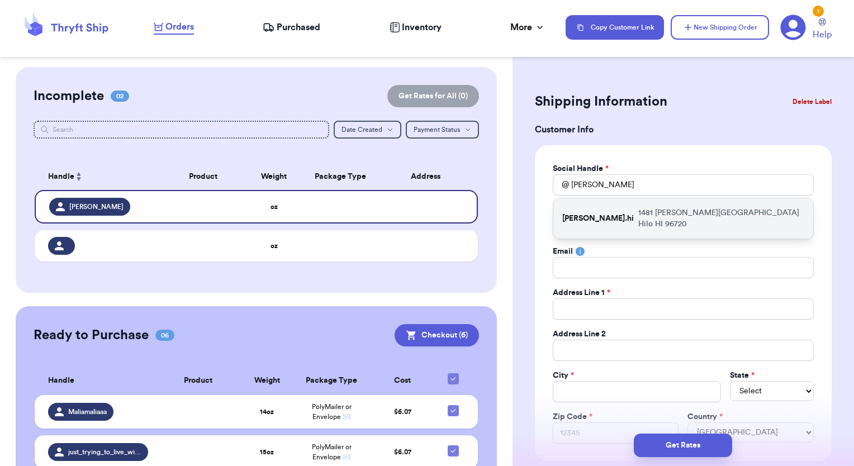
click at [620, 214] on p "[PERSON_NAME].hi" at bounding box center [599, 218] width 72 height 11
type input "[PERSON_NAME].hi"
type input "[PERSON_NAME]"
type input "Urushiyama"
type input "[EMAIL_ADDRESS][DOMAIN_NAME]"
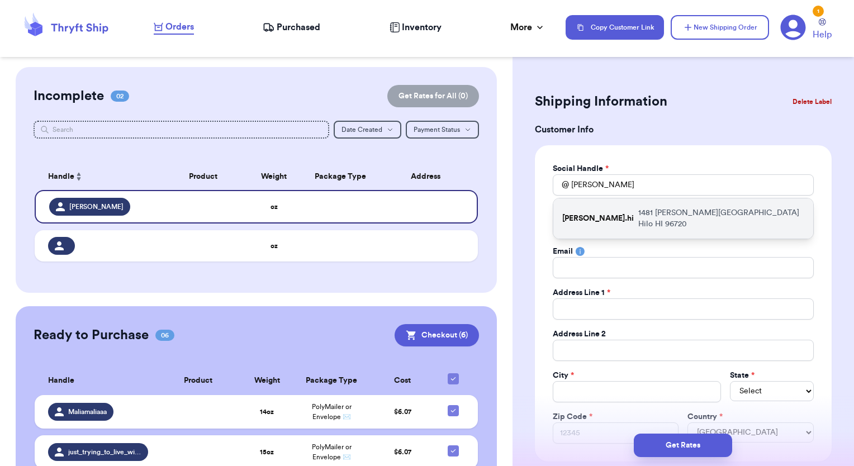
type input "1481 [PERSON_NAME][GEOGRAPHIC_DATA]"
type input "Hilo"
select select "HI"
type input "96720"
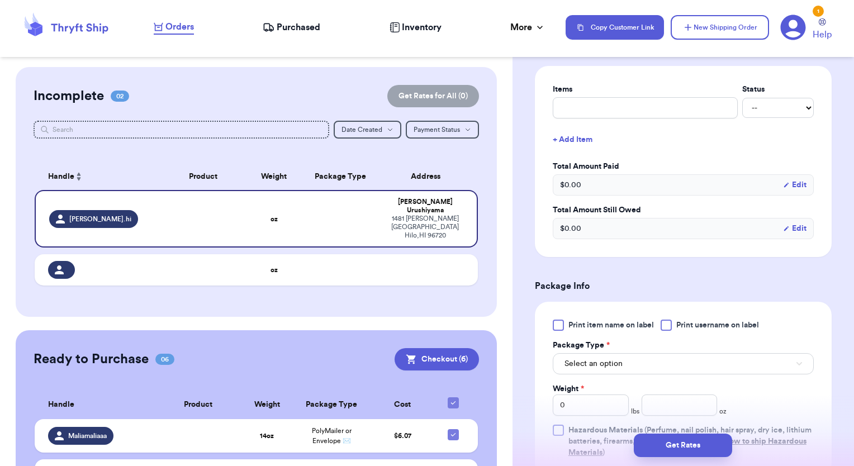
scroll to position [503, 0]
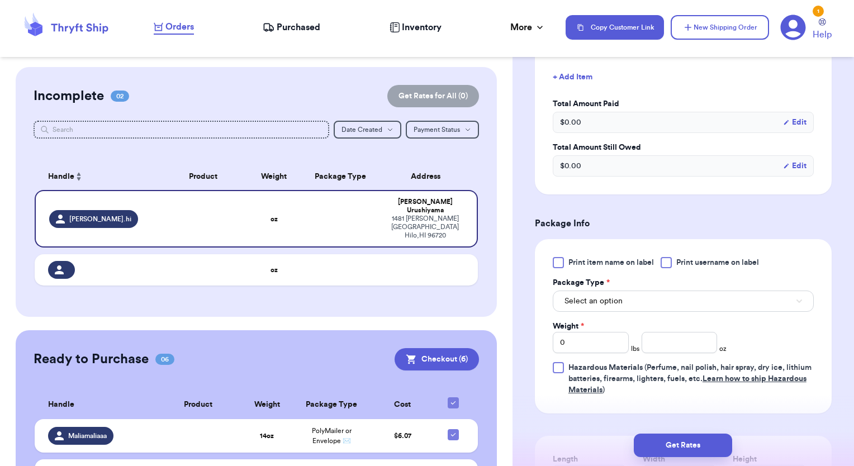
click at [669, 264] on div at bounding box center [666, 262] width 11 height 11
click at [0, 0] on input "Print username on label" at bounding box center [0, 0] width 0 height 0
click at [655, 291] on button "Select an option" at bounding box center [683, 301] width 261 height 21
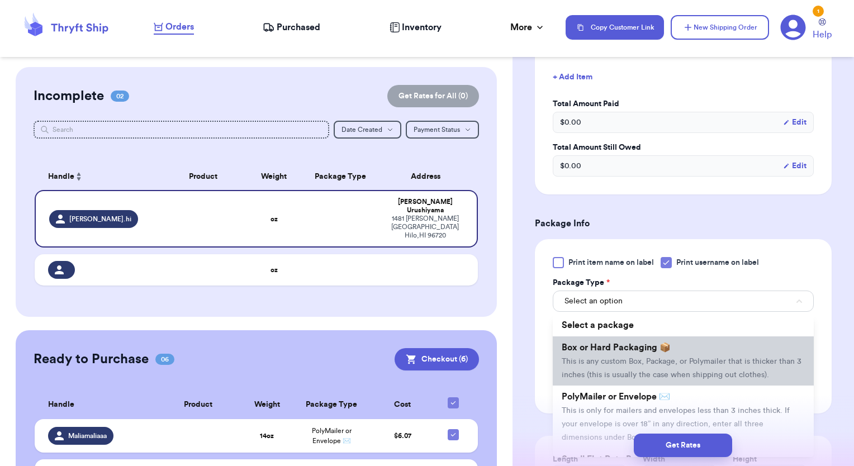
click at [615, 363] on li "Box or Hard Packaging 📦 This is any custom Box, Package, or Polymailer that is …" at bounding box center [683, 361] width 261 height 49
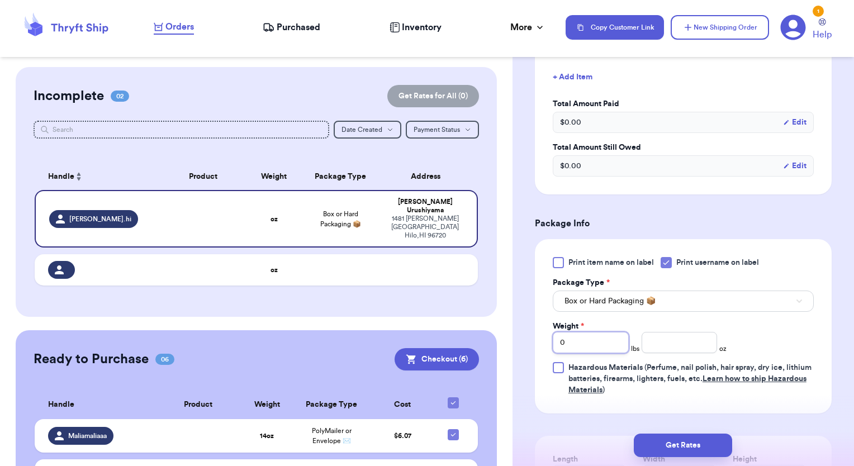
drag, startPoint x: 577, startPoint y: 341, endPoint x: 546, endPoint y: 342, distance: 30.8
click at [547, 345] on div "Print item name on label Print username on label Package Type * Box or Hard Pac…" at bounding box center [683, 326] width 297 height 174
type input "2"
click at [689, 337] on input "number" at bounding box center [680, 342] width 76 height 21
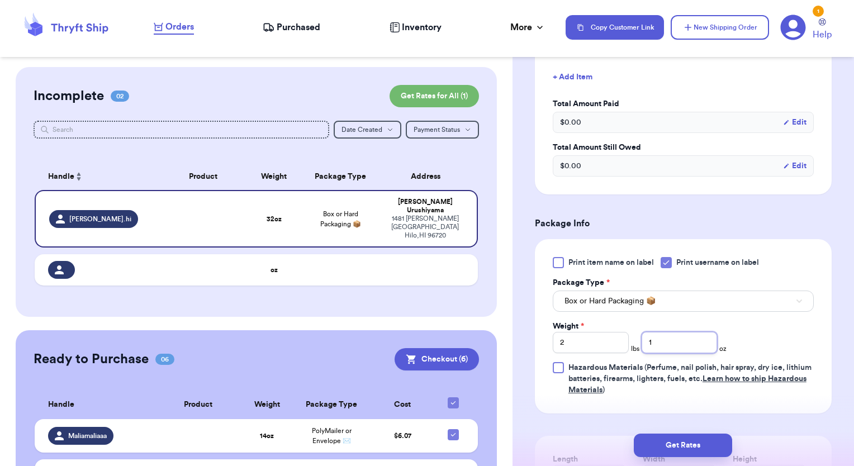
type input "1"
click at [821, 321] on div "Print item name on label Print username on label Package Type * Box or Hard Pac…" at bounding box center [683, 326] width 297 height 174
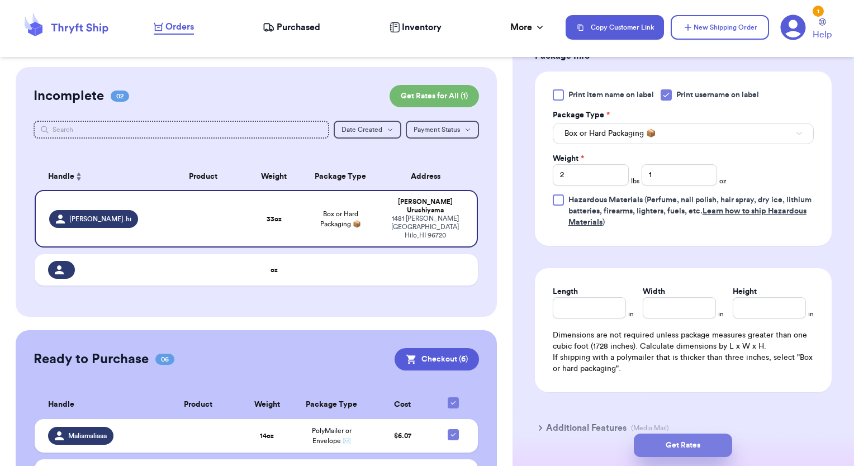
click at [667, 441] on button "Get Rates" at bounding box center [683, 445] width 98 height 23
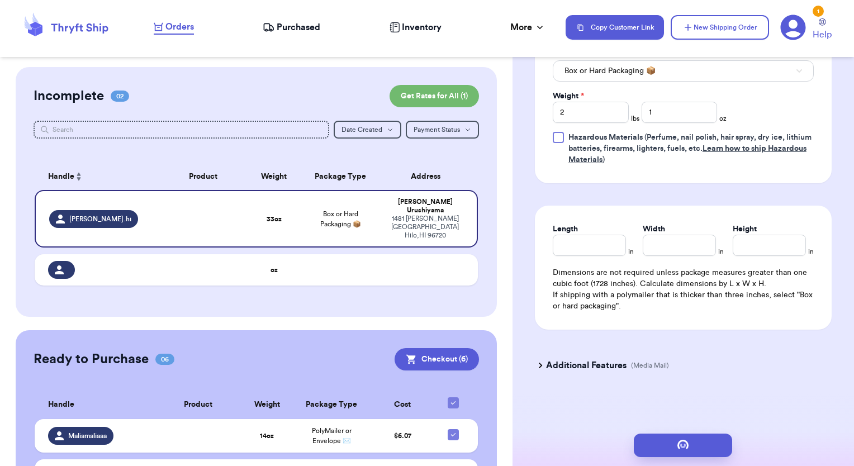
scroll to position [490, 0]
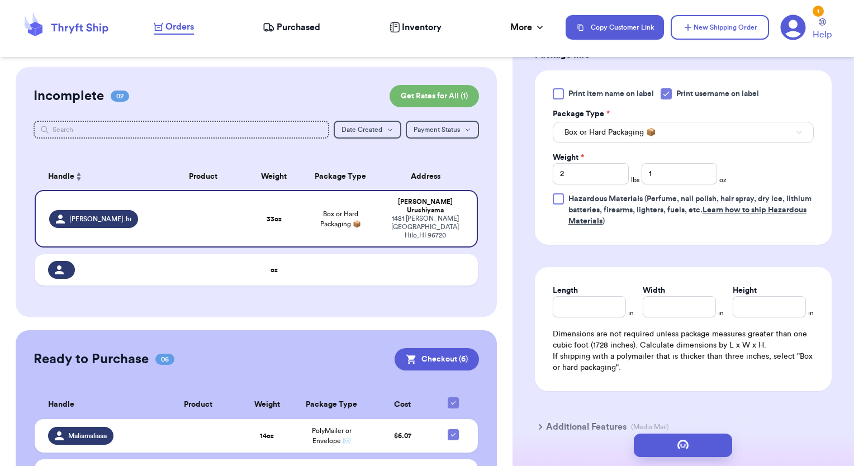
click at [652, 240] on div "Print item name on label Print username on label Package Type * Box or Hard Pac…" at bounding box center [683, 157] width 297 height 174
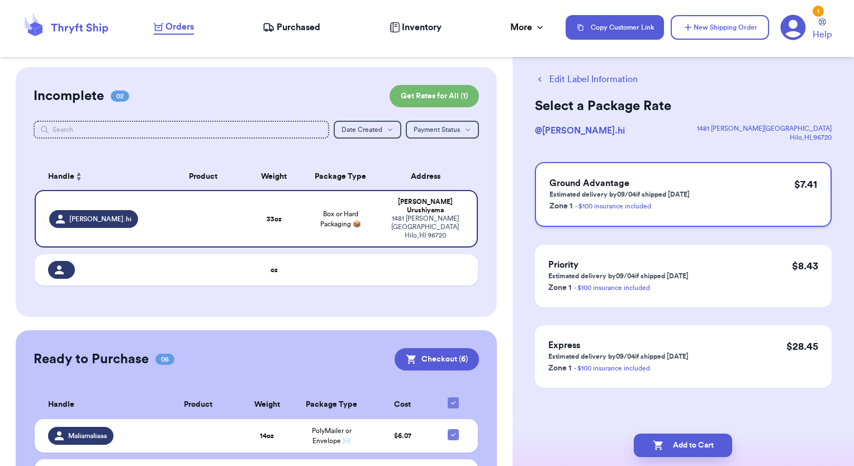
scroll to position [0, 0]
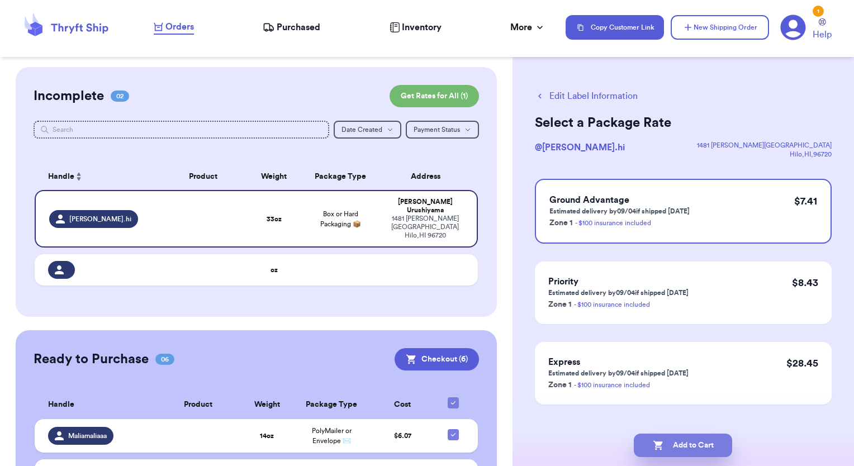
click at [678, 451] on button "Add to Cart" at bounding box center [683, 445] width 98 height 23
checkbox input "true"
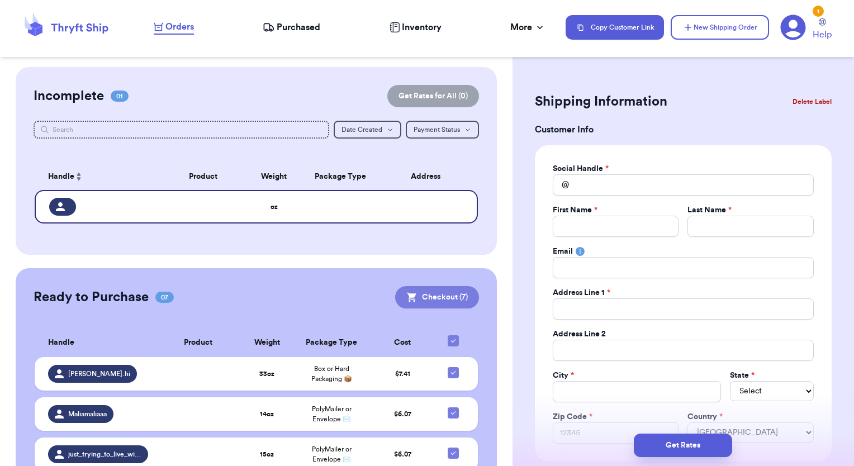
click at [430, 301] on button "Checkout ( 7 )" at bounding box center [437, 297] width 84 height 22
click at [420, 299] on button "Checkout ( 7 )" at bounding box center [437, 297] width 84 height 22
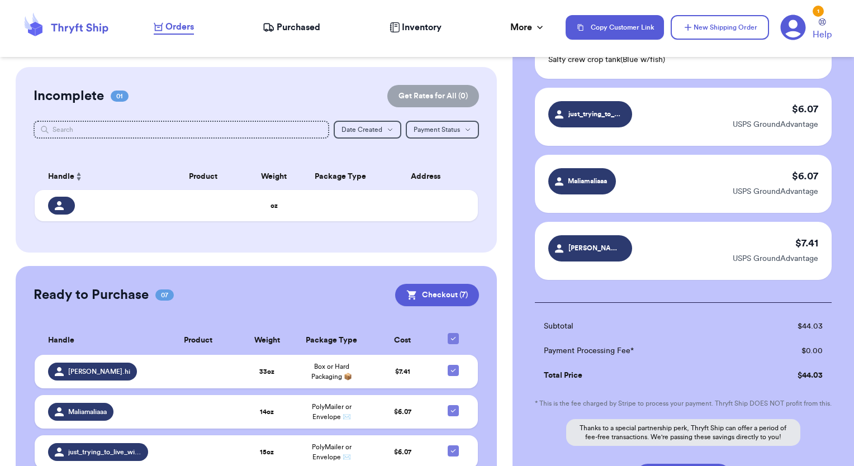
scroll to position [461, 0]
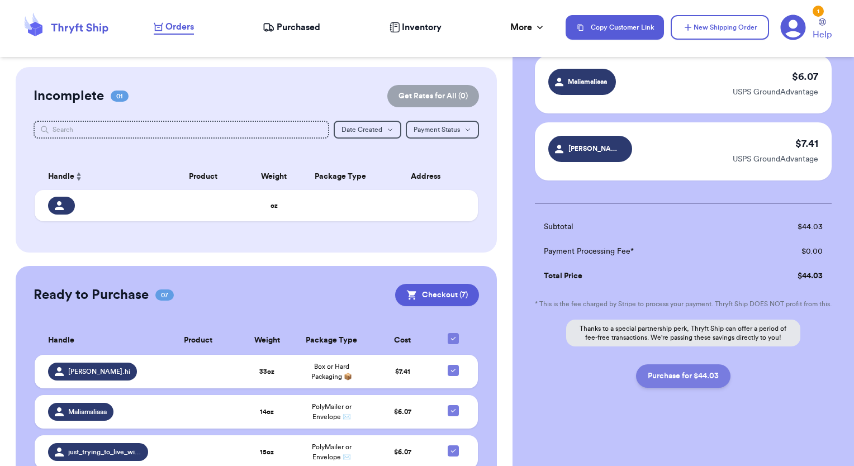
click at [688, 381] on button "Purchase for $44.03" at bounding box center [683, 376] width 95 height 23
checkbox input "false"
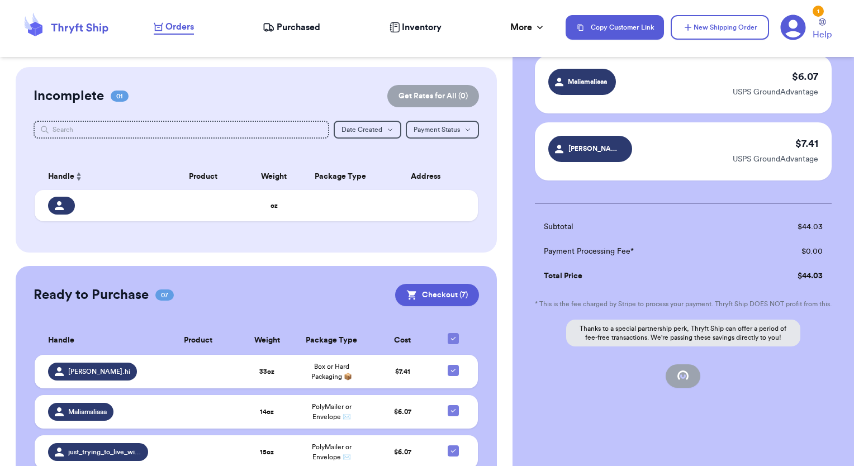
checkbox input "false"
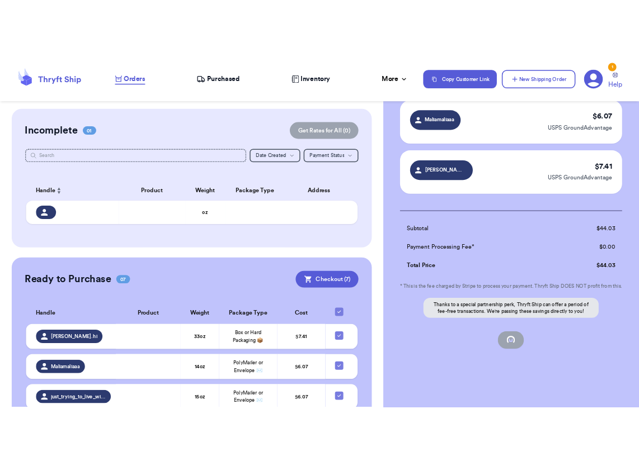
scroll to position [88, 0]
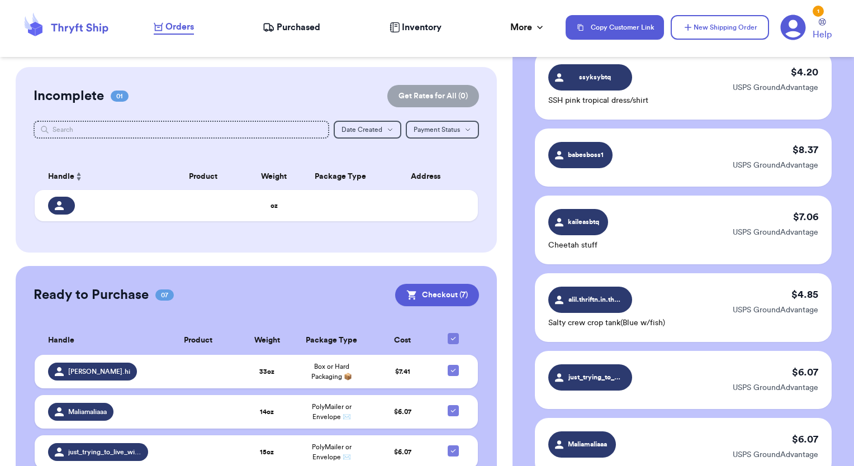
checkbox input "true"
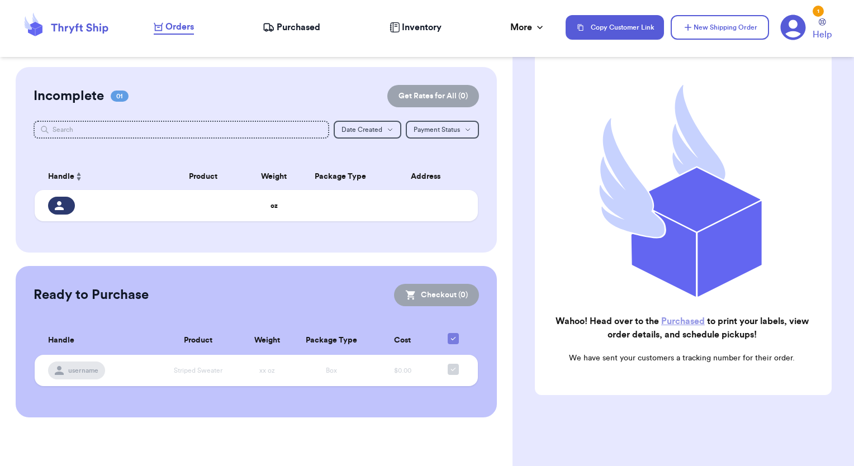
click at [672, 315] on h2 "Wahoo! Head over to the Purchased to print your labels, view order details, and…" at bounding box center [682, 328] width 277 height 27
click at [667, 317] on link "Purchased" at bounding box center [684, 321] width 44 height 9
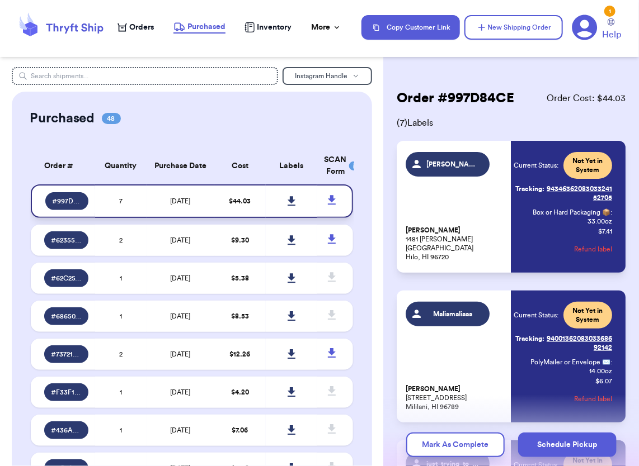
click at [287, 201] on icon at bounding box center [291, 201] width 8 height 10
